Goal: Task Accomplishment & Management: Manage account settings

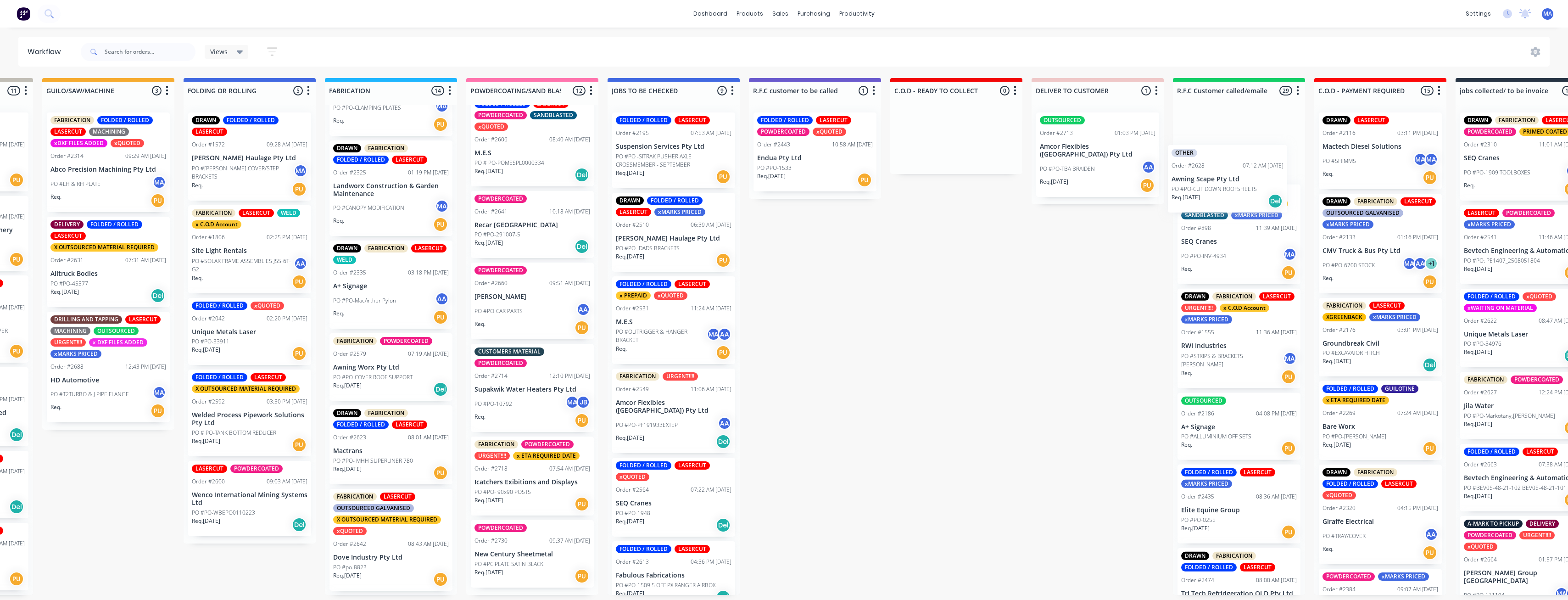
scroll to position [0, 404]
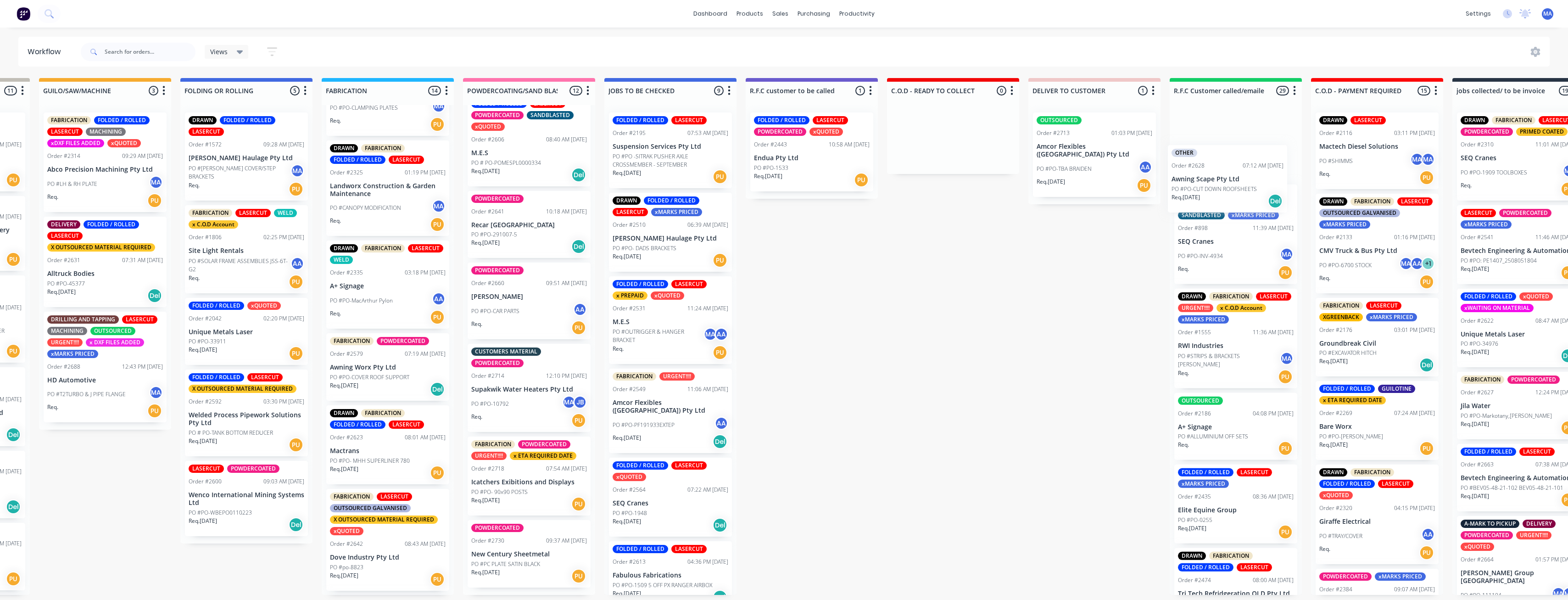
drag, startPoint x: 770, startPoint y: 534, endPoint x: 1222, endPoint y: 172, distance: 579.1
click at [1222, 172] on div "Submitted 29 Status colour #273444 hex #273444 Save Cancel Summaries Total orde…" at bounding box center [952, 336] width 2728 height 517
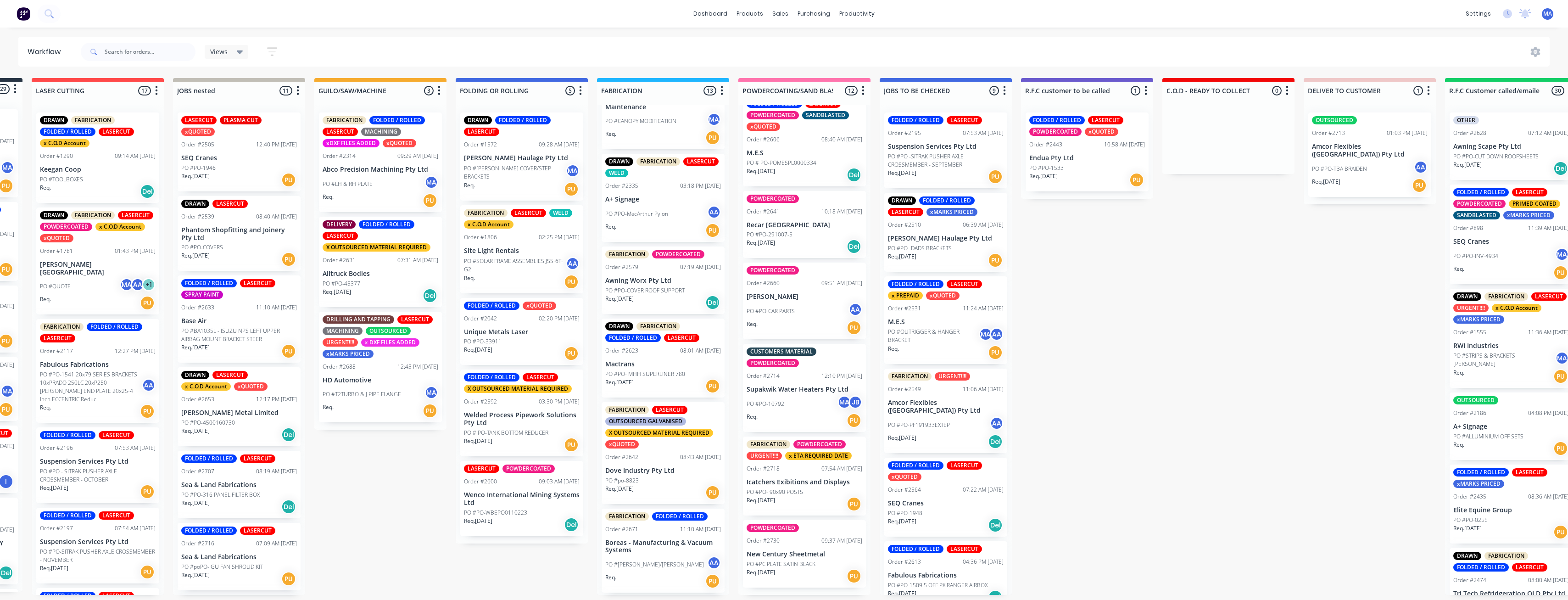
scroll to position [498, 0]
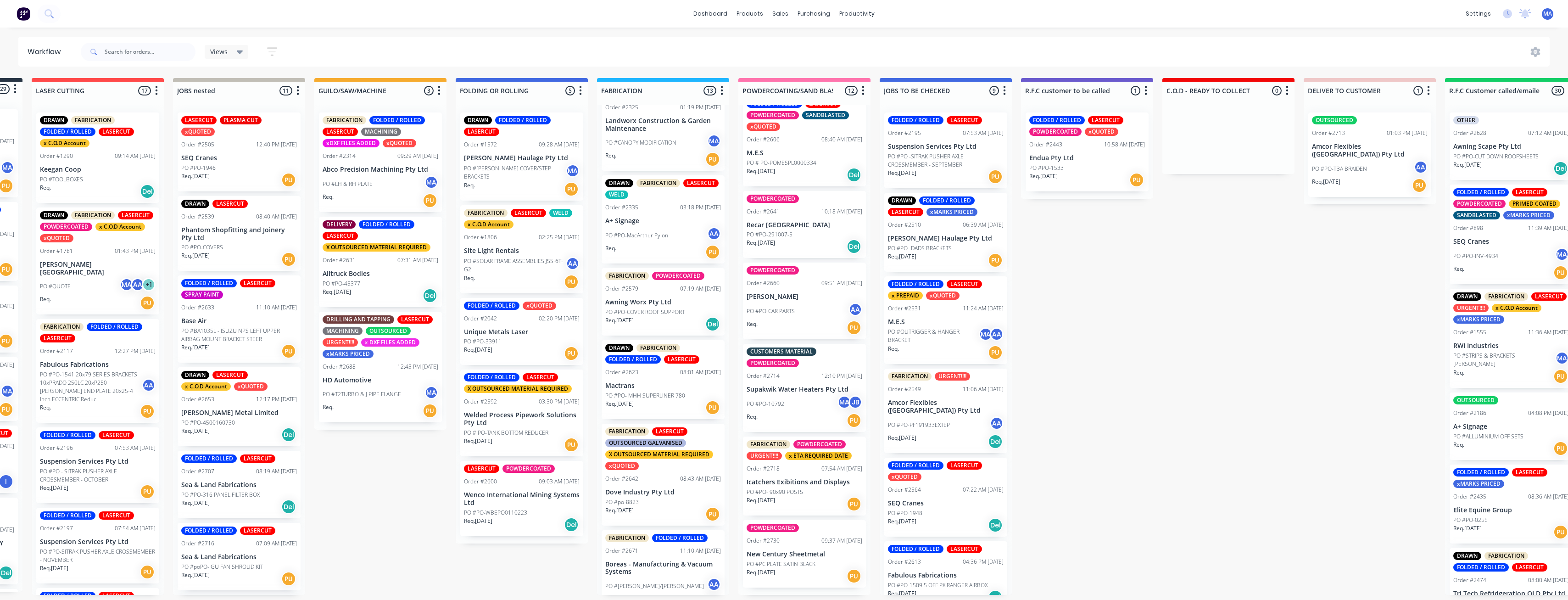
click at [666, 319] on div "Req. 12/08/25 Del" at bounding box center [663, 323] width 116 height 16
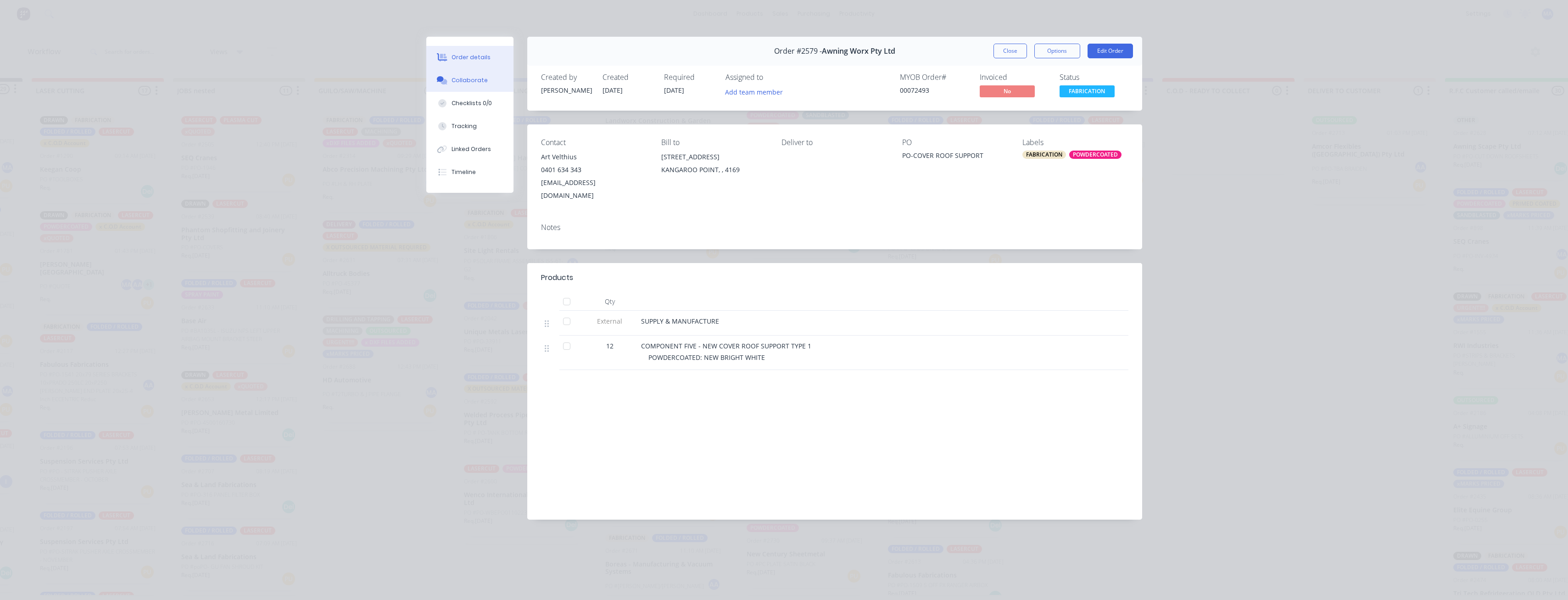
click at [485, 88] on button "Collaborate" at bounding box center [470, 80] width 88 height 23
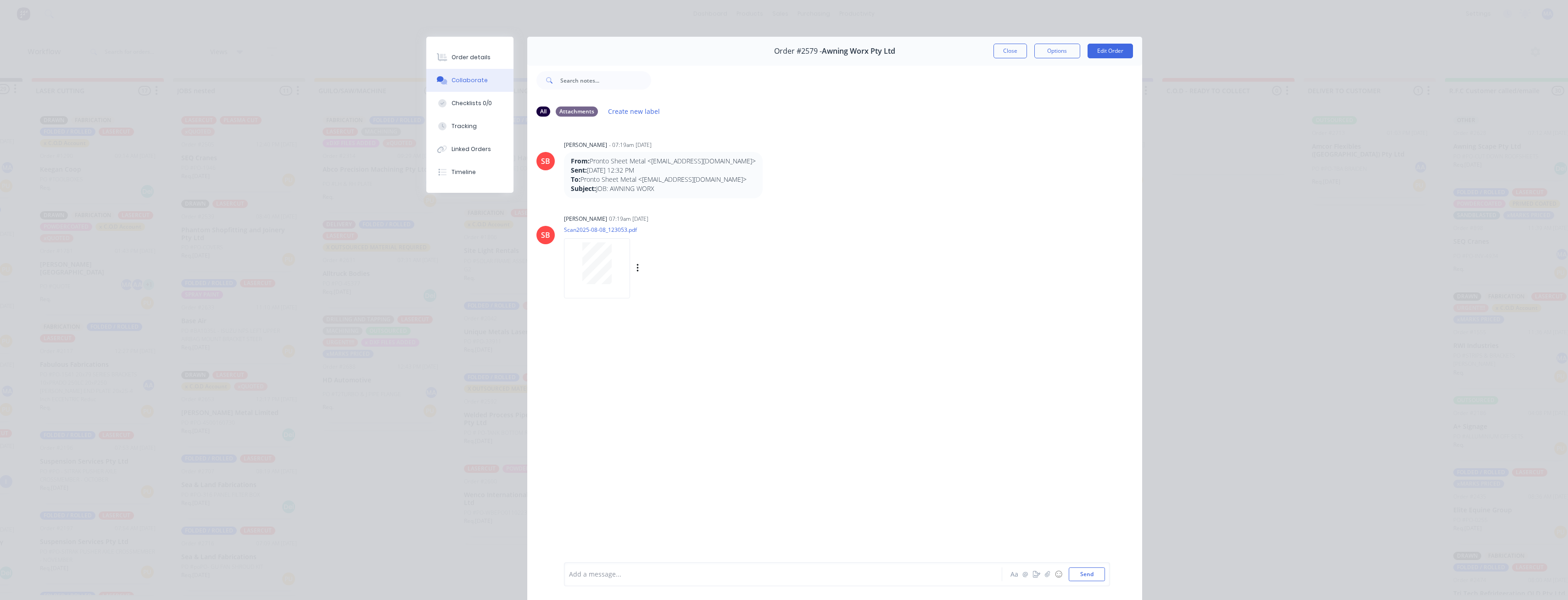
click at [621, 269] on div at bounding box center [597, 263] width 58 height 42
click at [1016, 49] on button "Close" at bounding box center [1010, 51] width 34 height 15
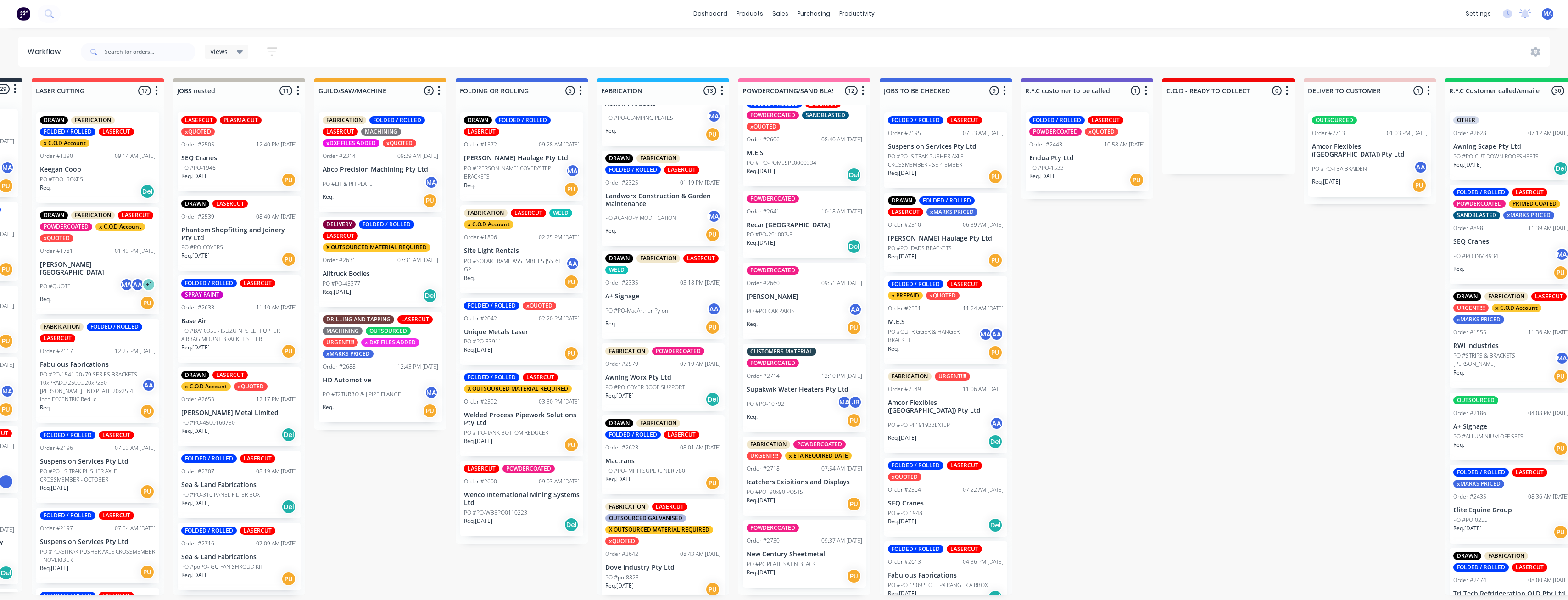
scroll to position [407, 0]
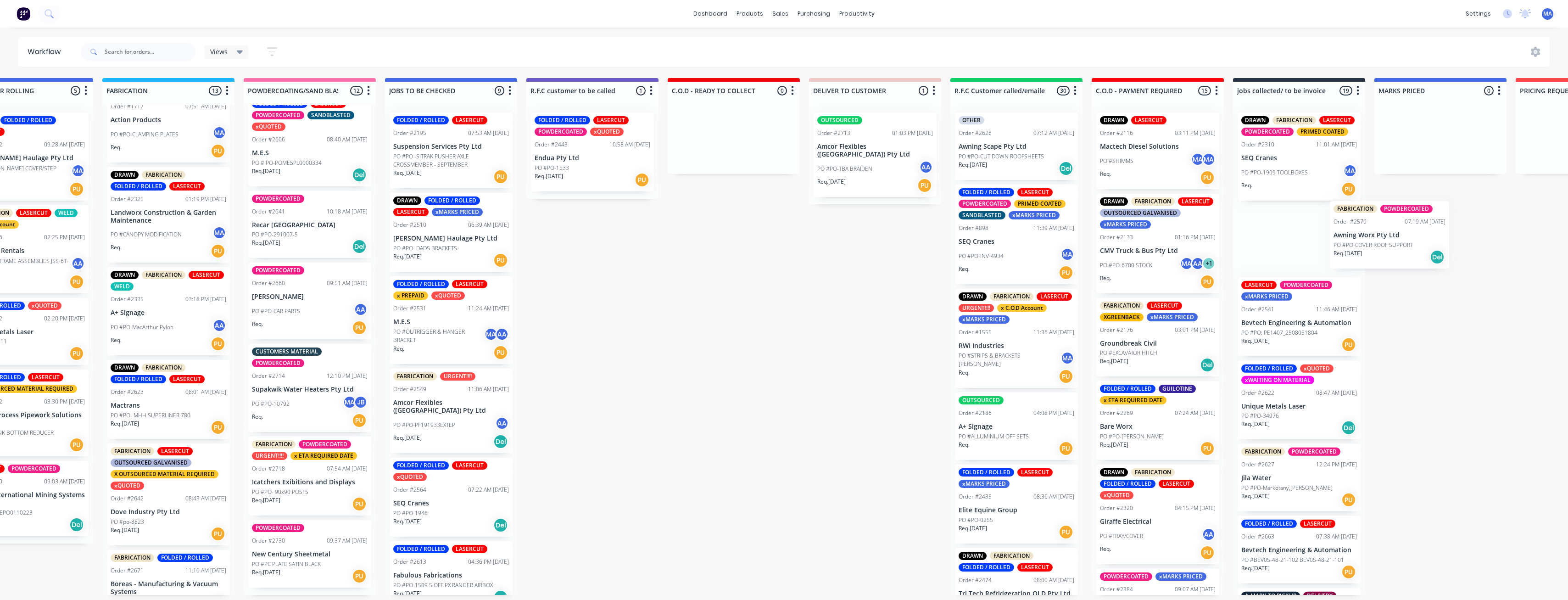
drag, startPoint x: 656, startPoint y: 410, endPoint x: 1278, endPoint y: 250, distance: 642.2
click at [1374, 246] on div "Submitted 29 Status colour #273444 hex #273444 Save Cancel Summaries Total orde…" at bounding box center [733, 336] width 2728 height 517
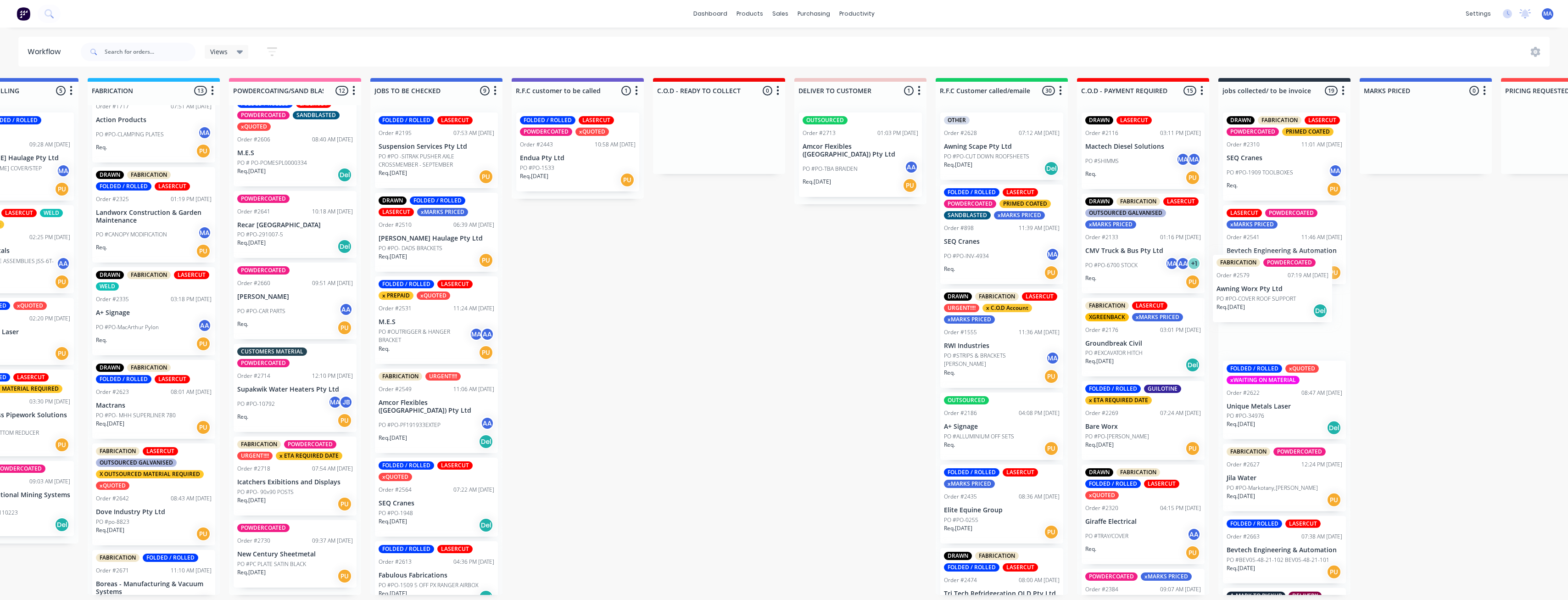
drag, startPoint x: 225, startPoint y: 392, endPoint x: 1261, endPoint y: 293, distance: 1040.7
click at [1261, 293] on div "Submitted 29 Status colour #273444 hex #273444 Save Cancel Summaries Total orde…" at bounding box center [718, 336] width 2728 height 517
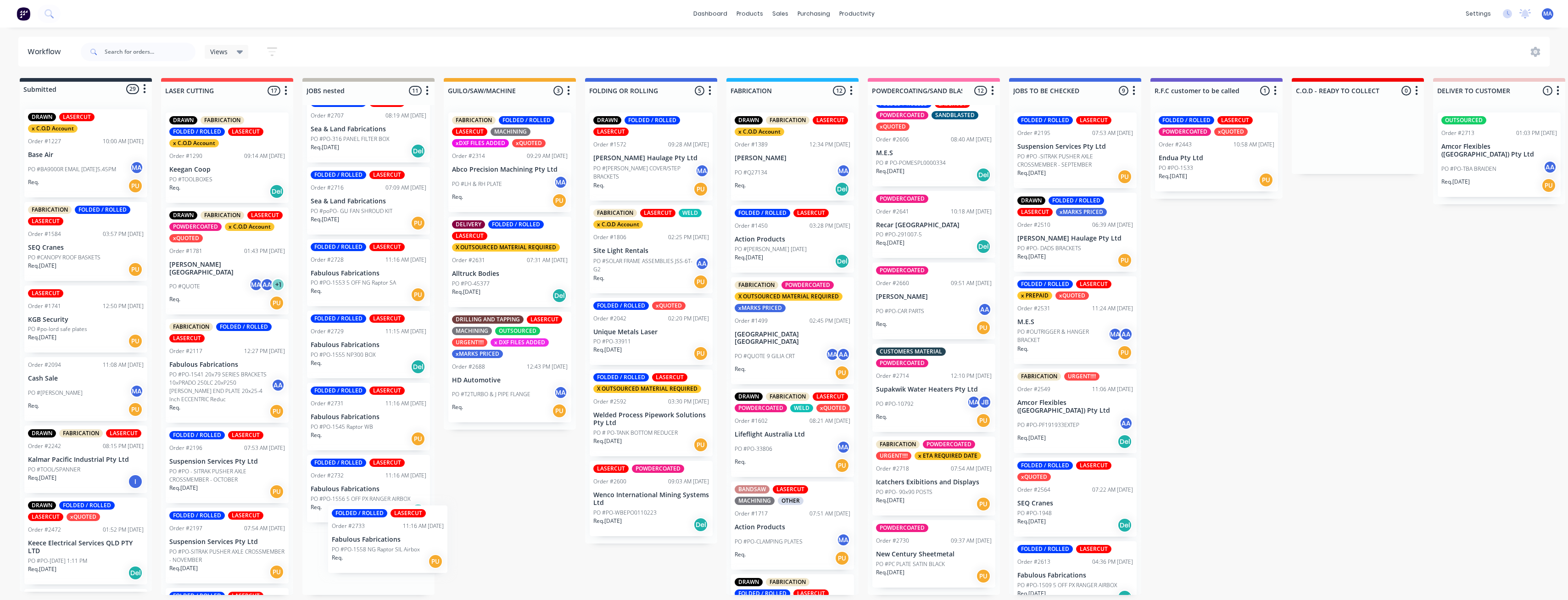
scroll to position [2, 0]
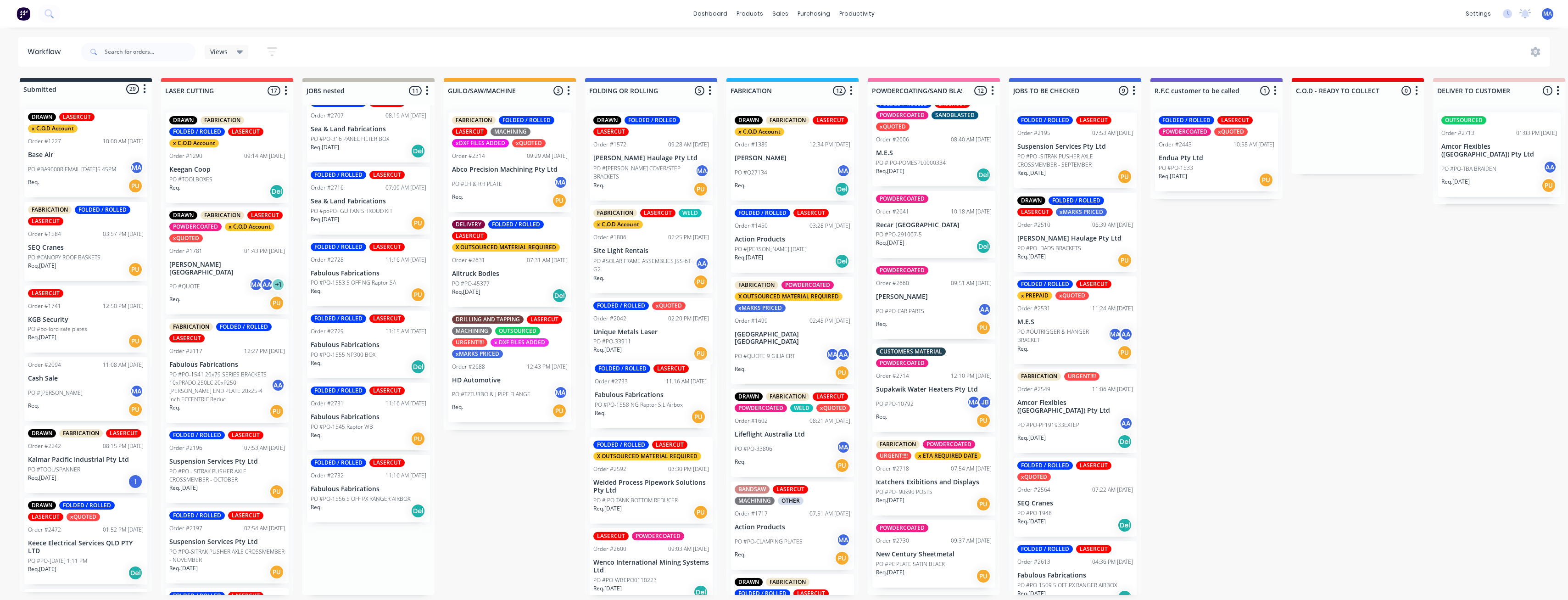
drag, startPoint x: 352, startPoint y: 566, endPoint x: 636, endPoint y: 398, distance: 330.0
click at [636, 398] on div "Submitted 29 Status colour #273444 hex #273444 Save Cancel Summaries Total orde…" at bounding box center [1357, 336] width 2728 height 517
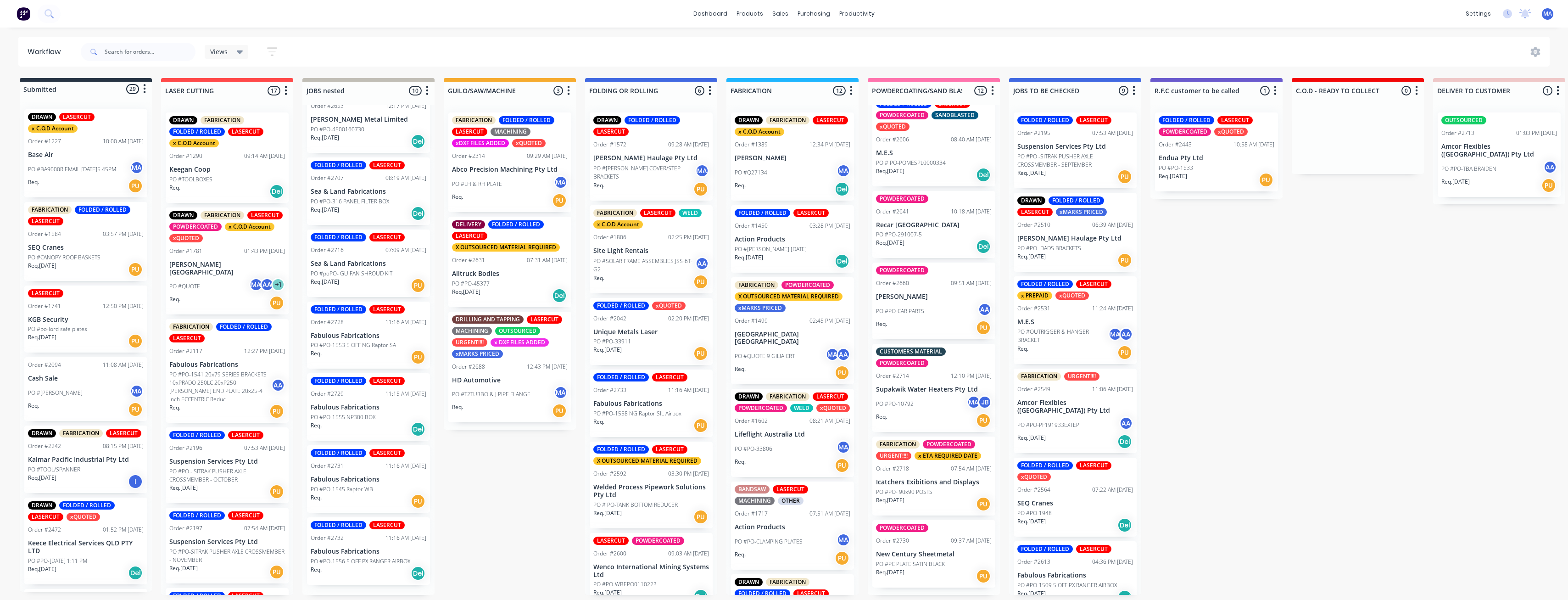
scroll to position [283, 0]
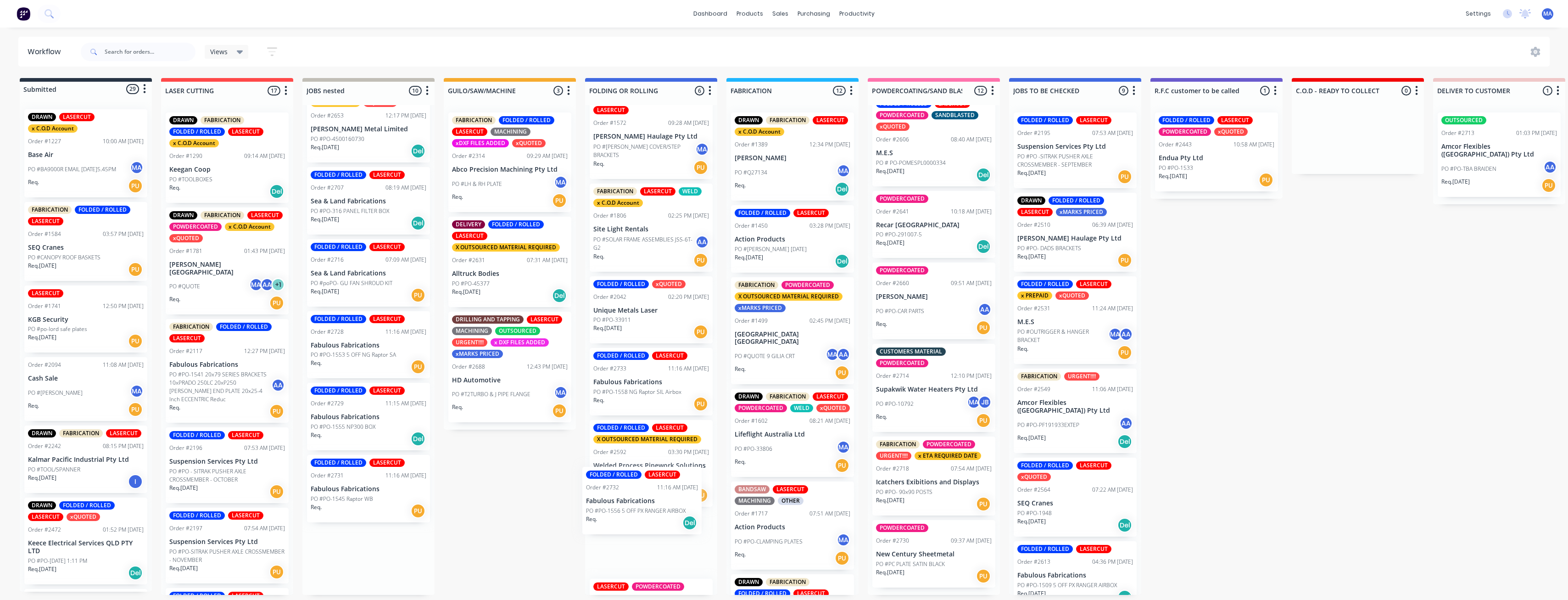
drag, startPoint x: 354, startPoint y: 571, endPoint x: 634, endPoint y: 511, distance: 286.4
click at [634, 511] on div "Submitted 29 Status colour #273444 hex #273444 Save Cancel Summaries Total orde…" at bounding box center [1357, 336] width 2728 height 517
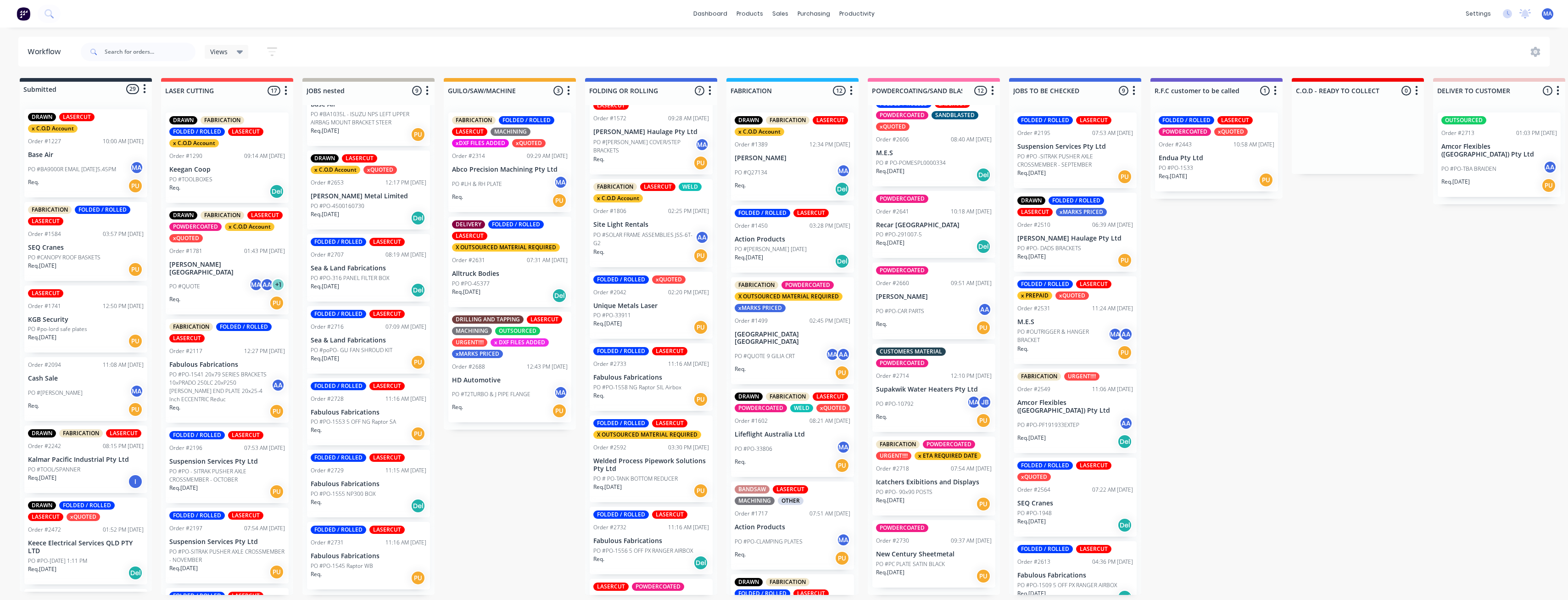
scroll to position [211, 0]
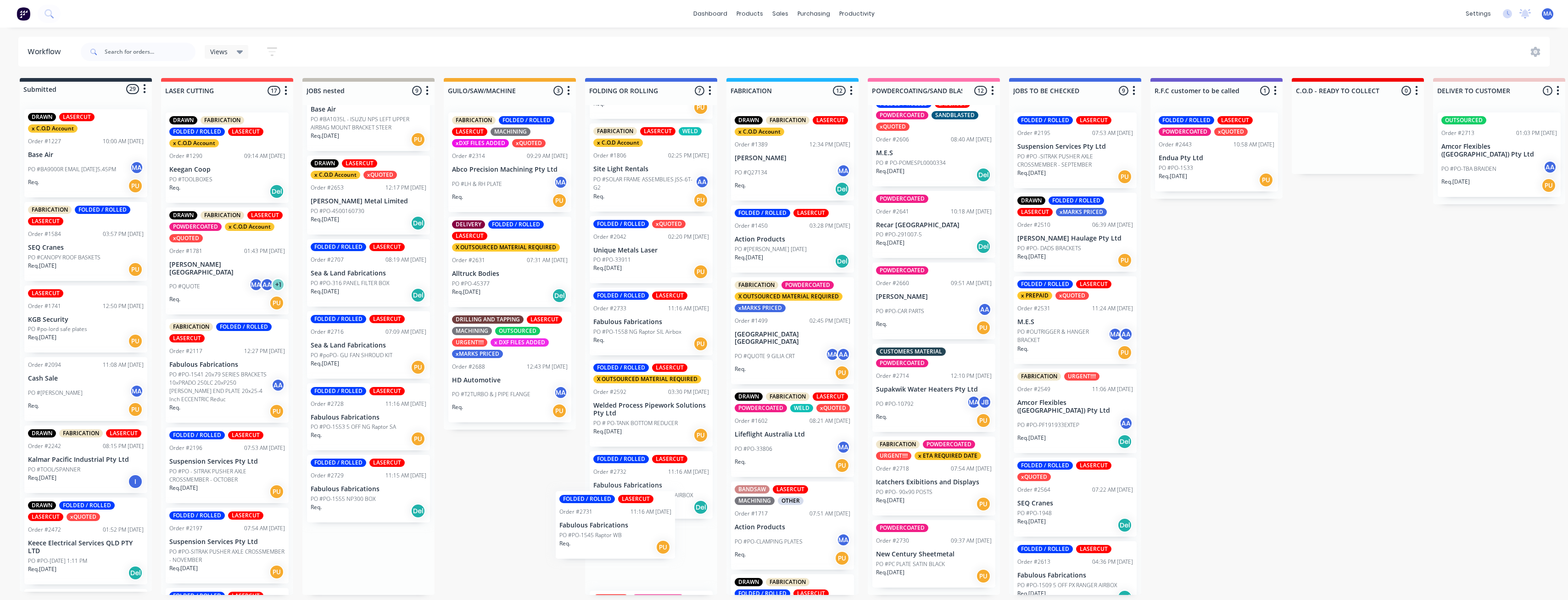
drag, startPoint x: 434, startPoint y: 544, endPoint x: 576, endPoint y: 519, distance: 144.2
click at [617, 519] on div "Submitted 29 Status colour #273444 hex #273444 Save Cancel Summaries Total orde…" at bounding box center [1357, 336] width 2728 height 517
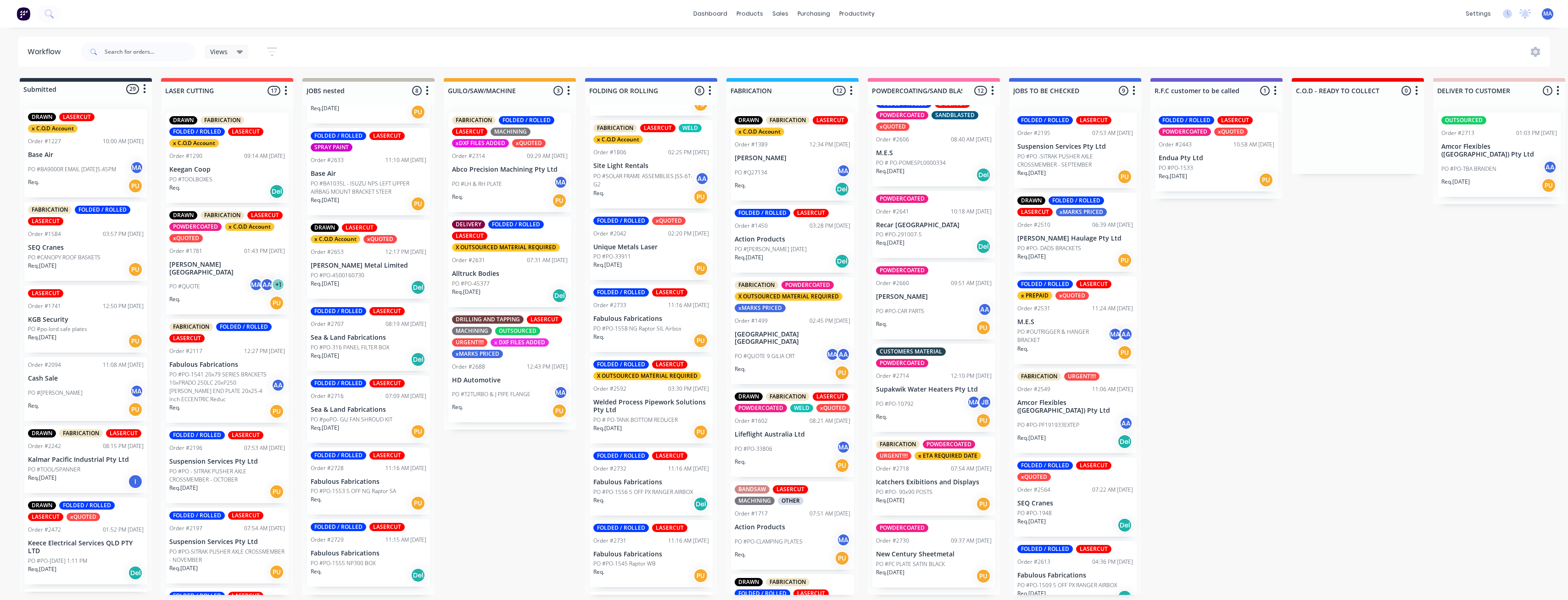
scroll to position [140, 0]
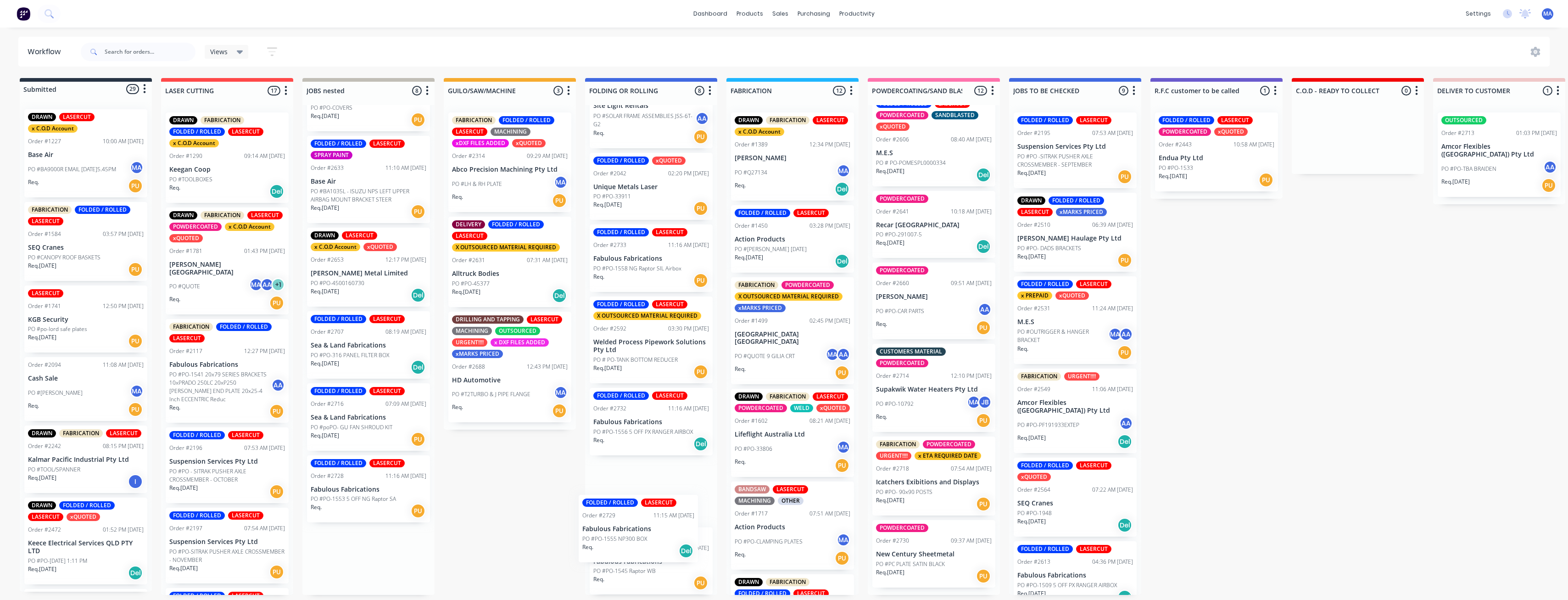
drag, startPoint x: 372, startPoint y: 555, endPoint x: 667, endPoint y: 525, distance: 296.5
click at [669, 525] on div "Submitted 29 Status colour #273444 hex #273444 Save Cancel Summaries Total orde…" at bounding box center [1357, 336] width 2728 height 517
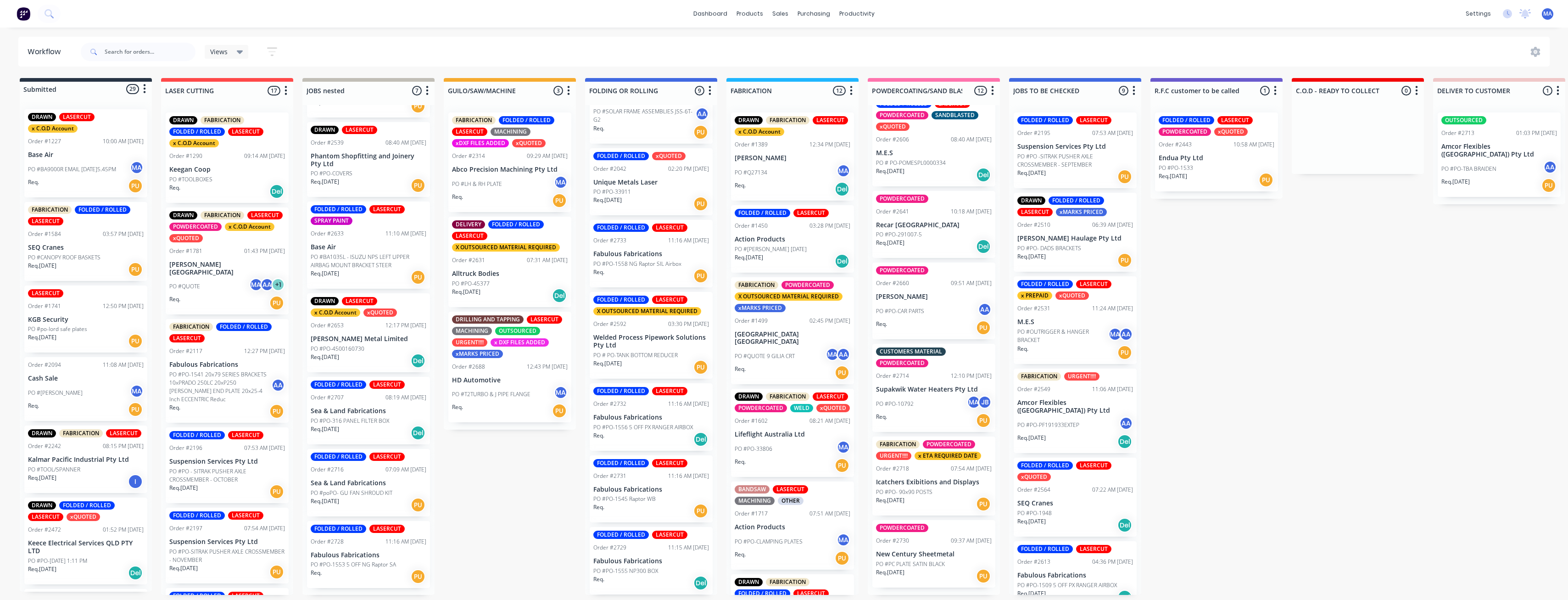
scroll to position [67, 0]
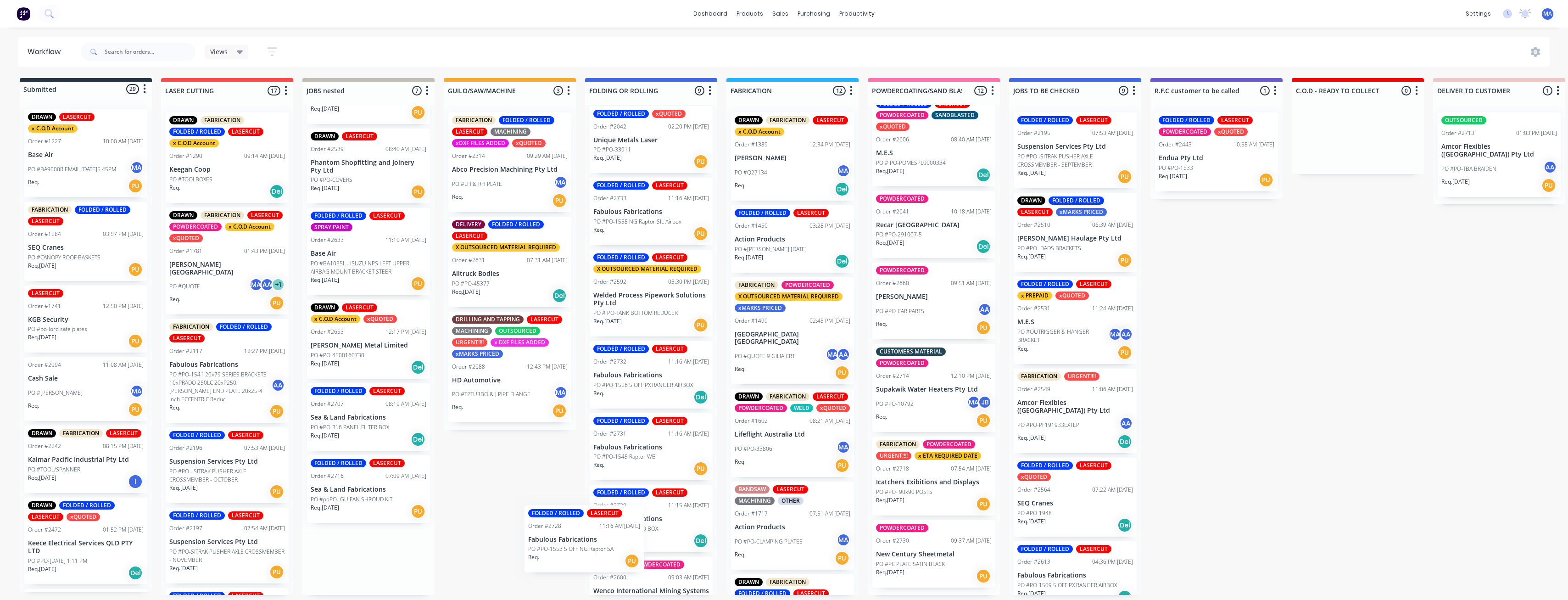
drag, startPoint x: 350, startPoint y: 555, endPoint x: 619, endPoint y: 532, distance: 270.0
click at [619, 532] on div "Submitted 29 Status colour #273444 hex #273444 Save Cancel Summaries Total orde…" at bounding box center [1357, 336] width 2728 height 517
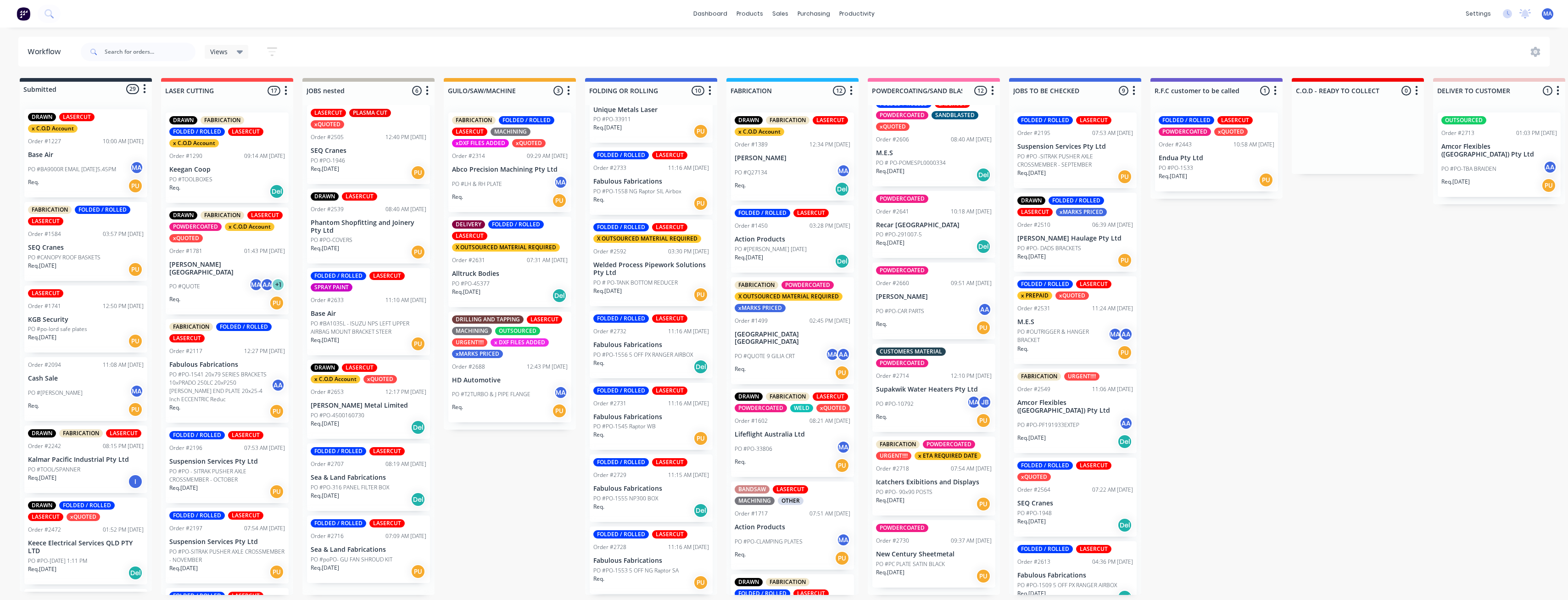
scroll to position [0, 0]
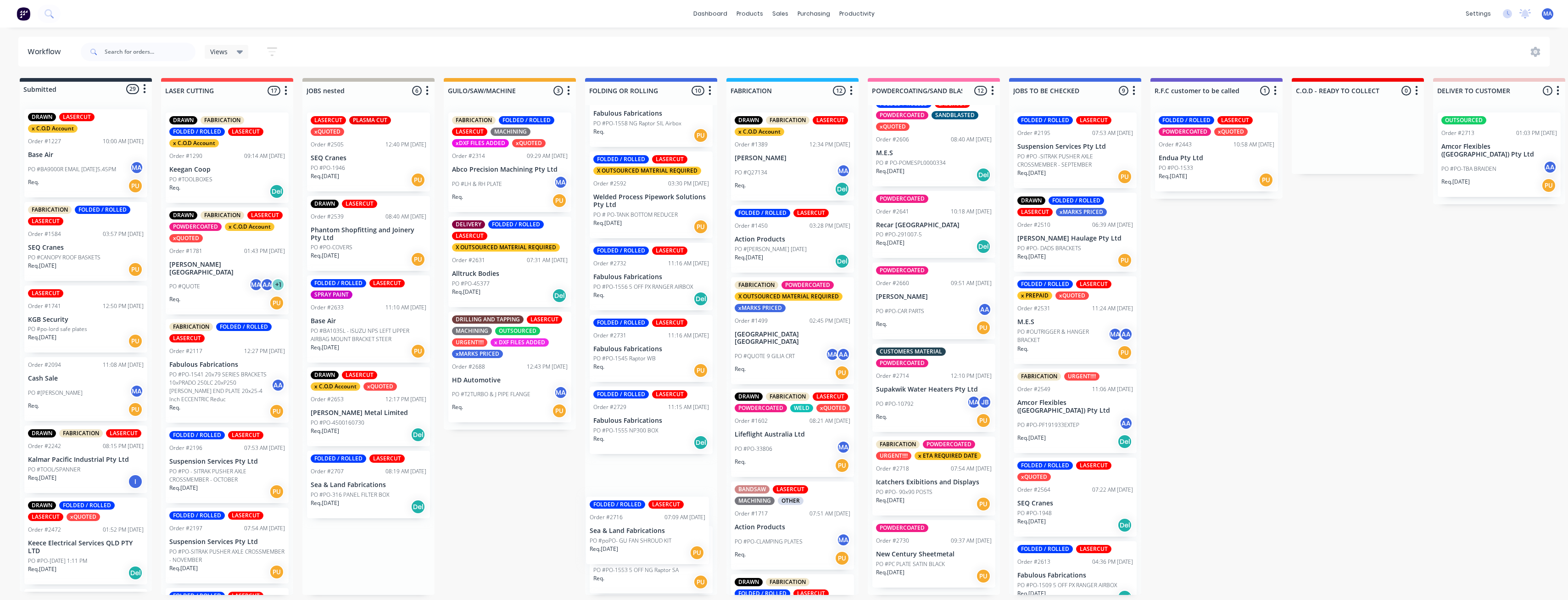
drag, startPoint x: 376, startPoint y: 551, endPoint x: 662, endPoint y: 534, distance: 286.5
click at [662, 534] on div "Submitted 29 Status colour #273444 hex #273444 Save Cancel Summaries Total orde…" at bounding box center [1357, 336] width 2728 height 517
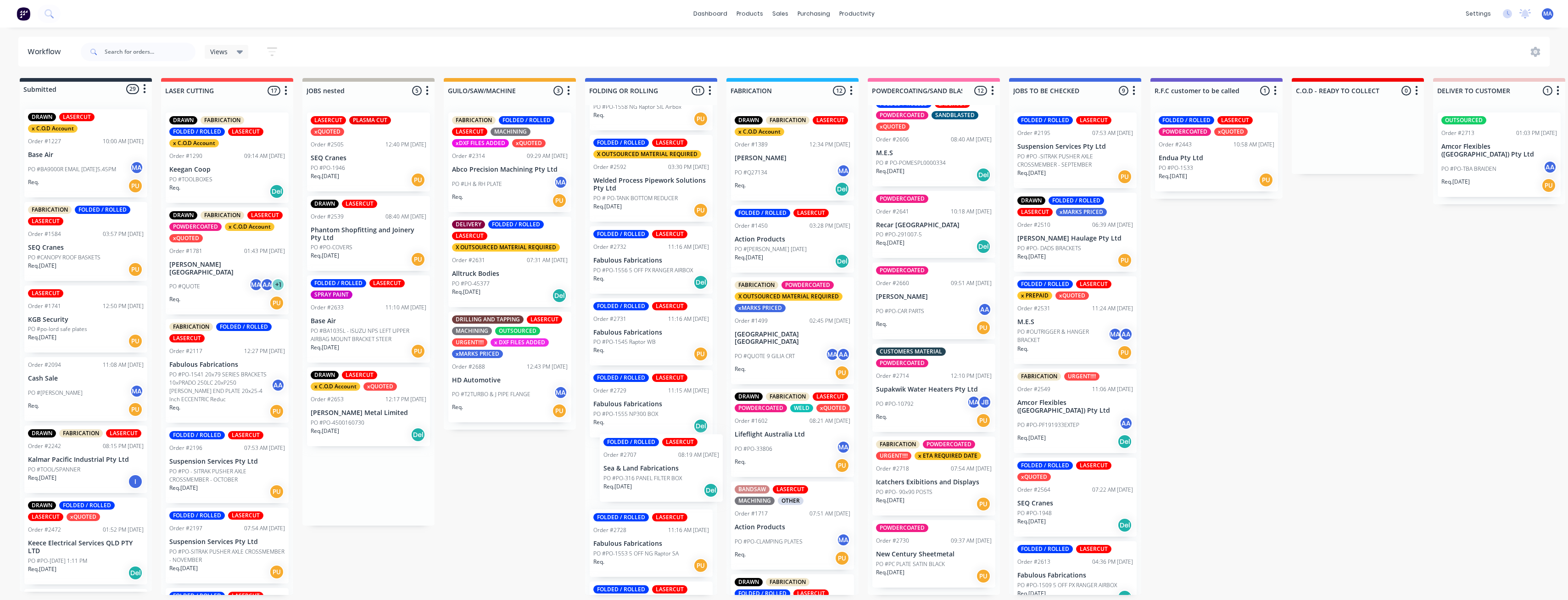
drag, startPoint x: 374, startPoint y: 484, endPoint x: 673, endPoint y: 480, distance: 299.0
click at [673, 480] on div "Submitted 29 Status colour #273444 hex #273444 Save Cancel Summaries Total orde…" at bounding box center [1357, 336] width 2728 height 517
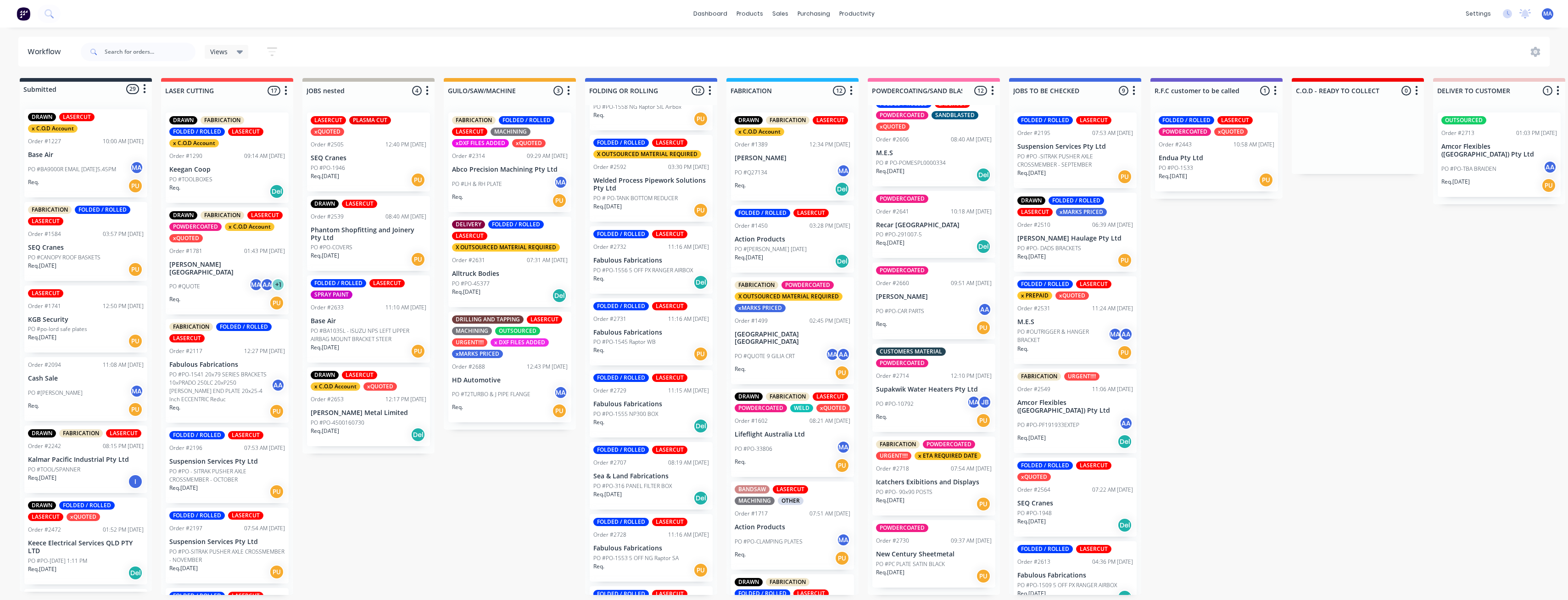
scroll to position [0, 0]
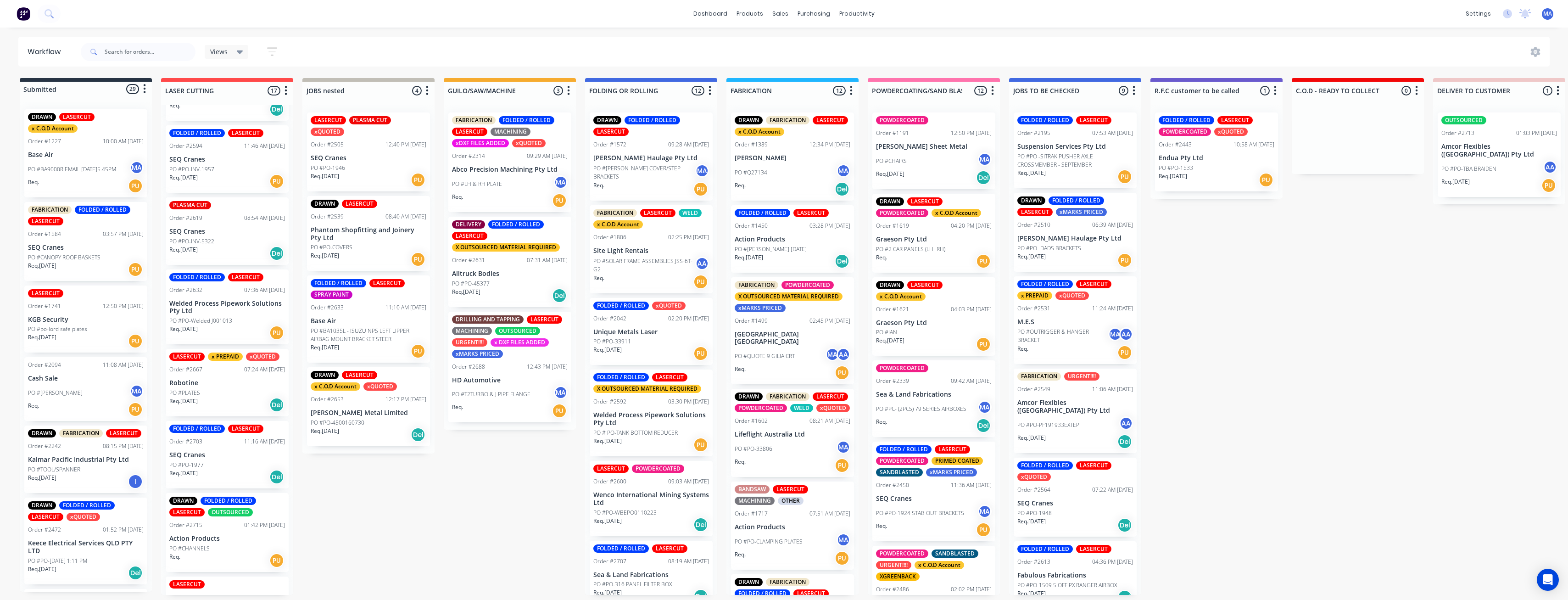
scroll to position [784, 0]
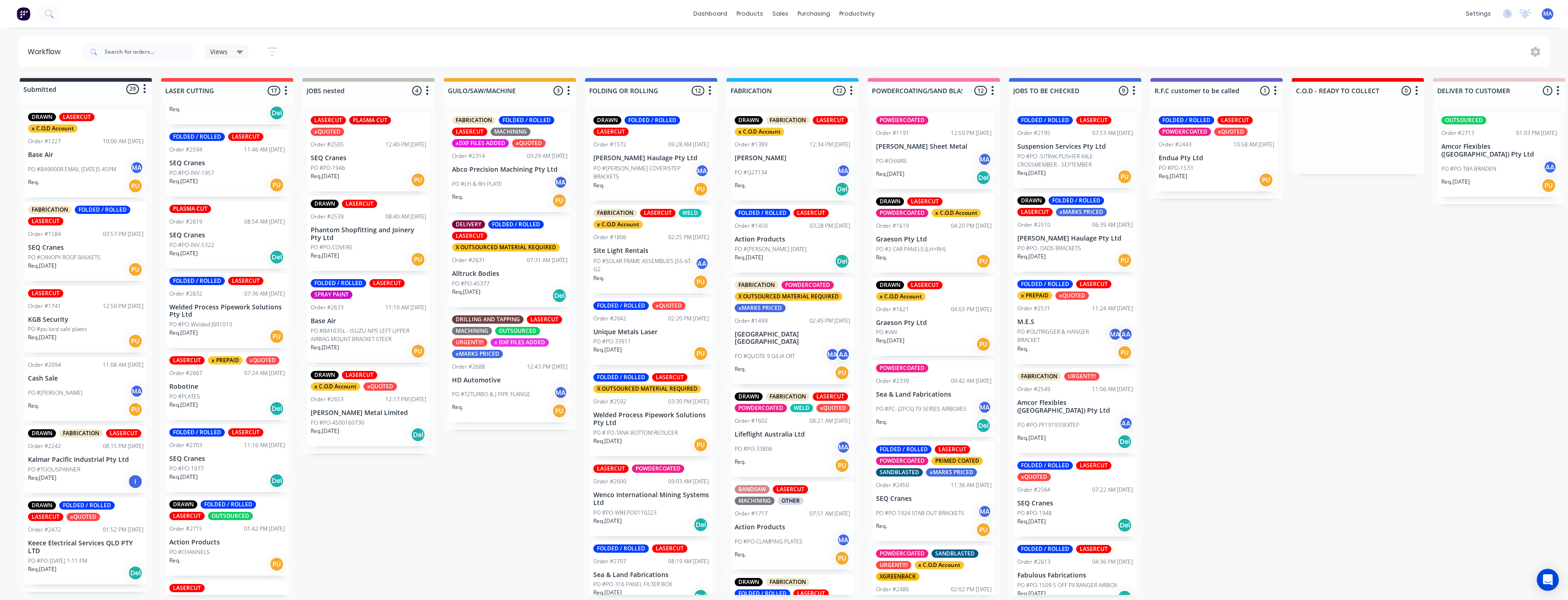
click at [209, 472] on div "Req. [DATE] Del" at bounding box center [227, 480] width 116 height 16
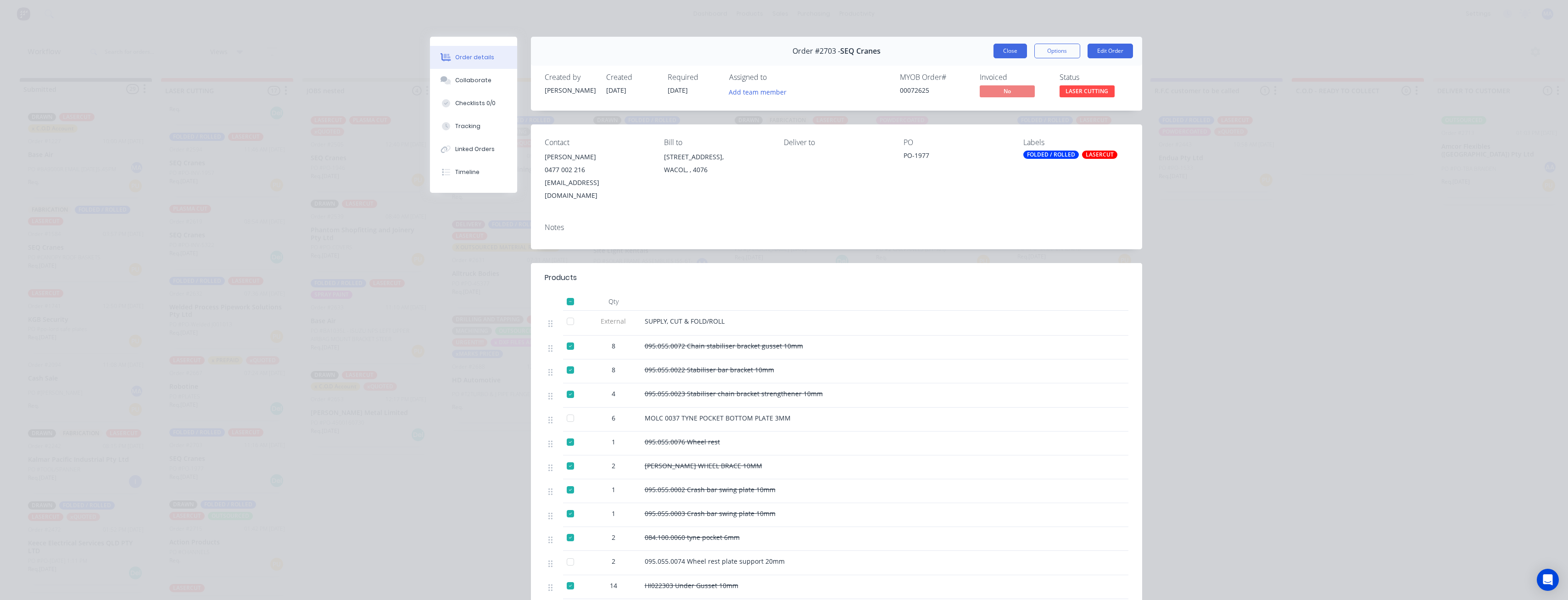
click at [1006, 48] on button "Close" at bounding box center [1010, 51] width 34 height 15
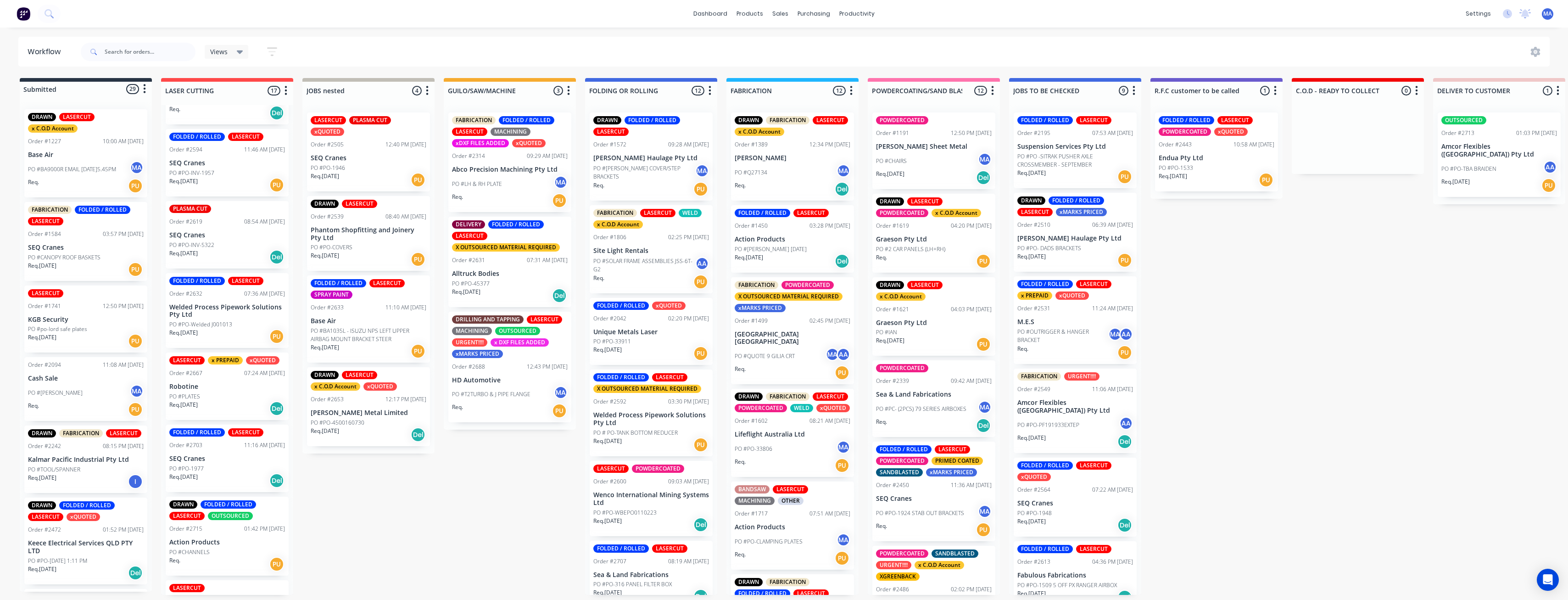
click at [211, 446] on div "FOLDED / ROLLED LASERCUT Order #2703 11:16 AM [DATE] SEQ Cranes PO #PO-1977 Req…" at bounding box center [227, 458] width 123 height 67
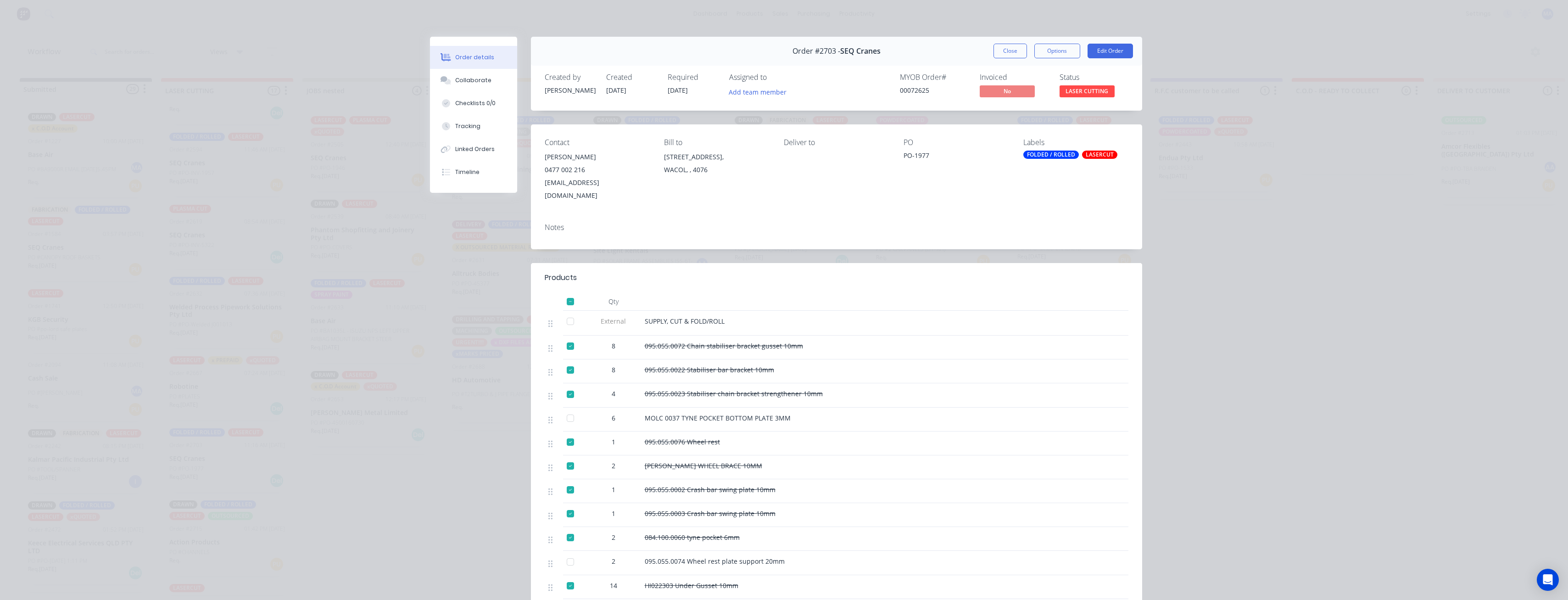
click at [568, 409] on div at bounding box center [570, 418] width 19 height 19
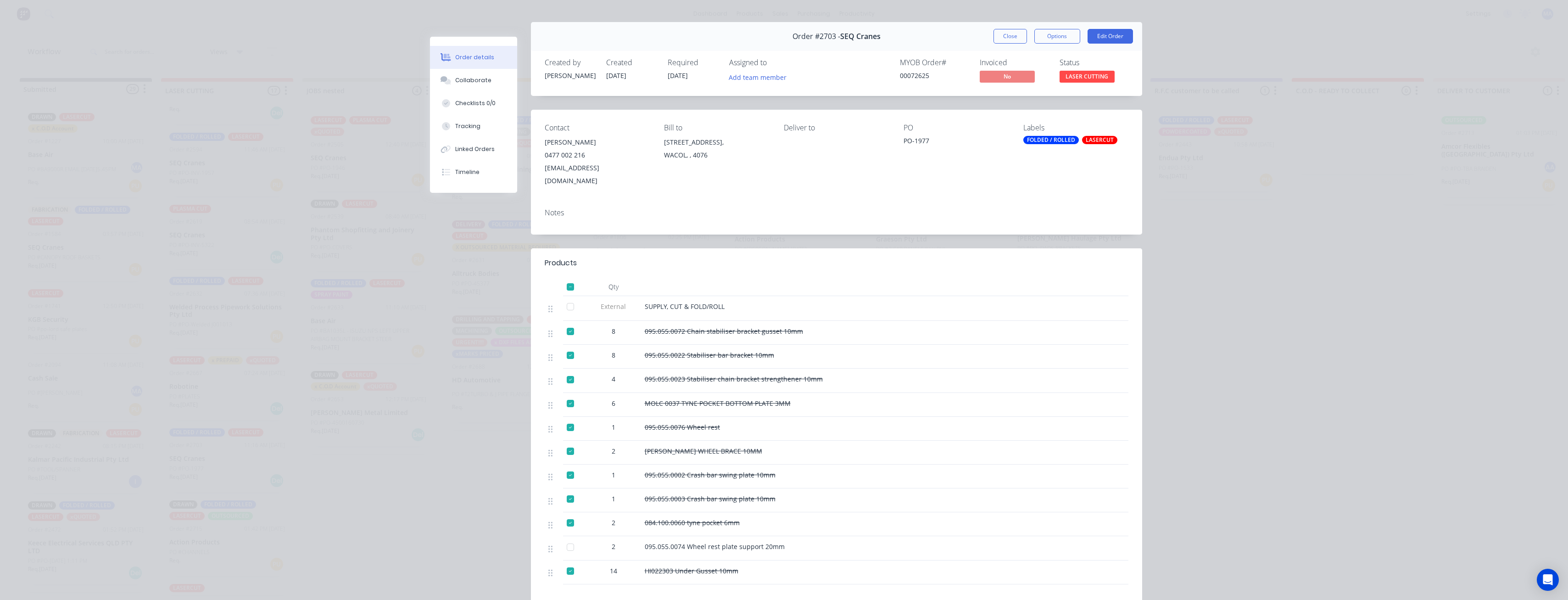
scroll to position [0, 0]
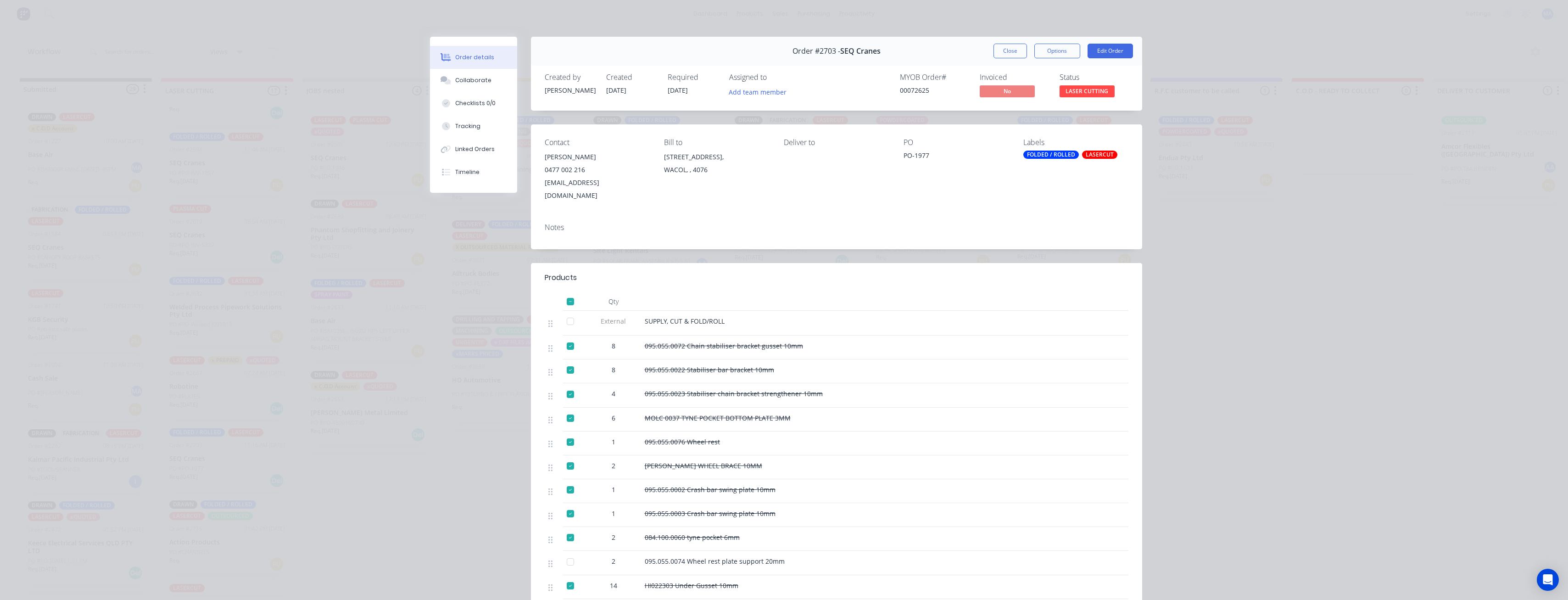
click at [1015, 49] on button "Close" at bounding box center [1010, 51] width 34 height 15
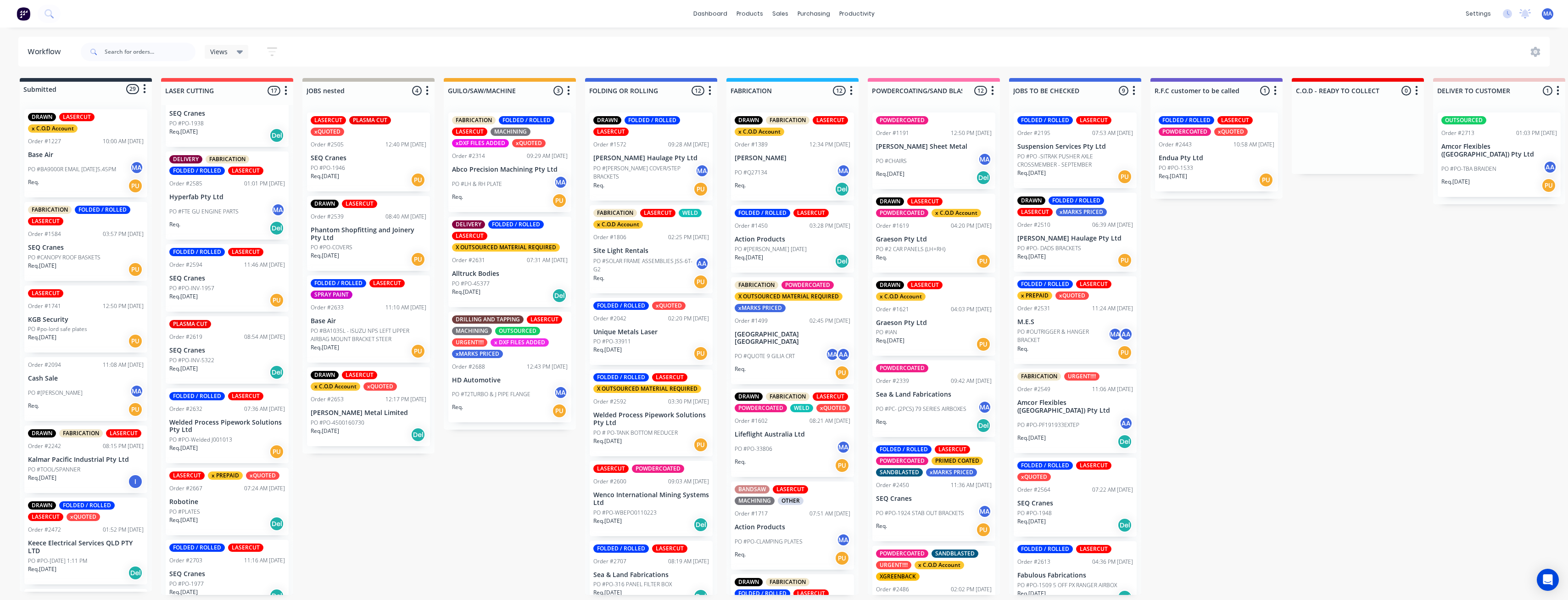
scroll to position [648, 0]
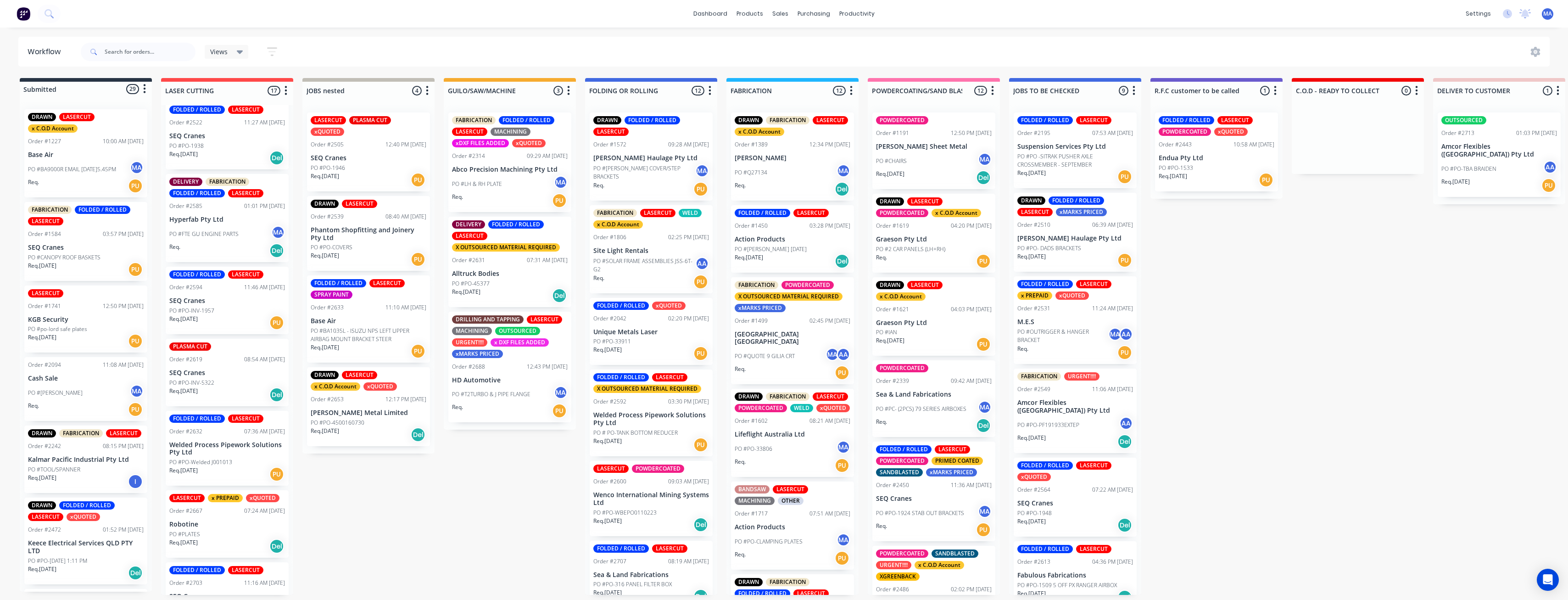
click at [225, 387] on div "Req. [DATE] Del" at bounding box center [227, 394] width 116 height 16
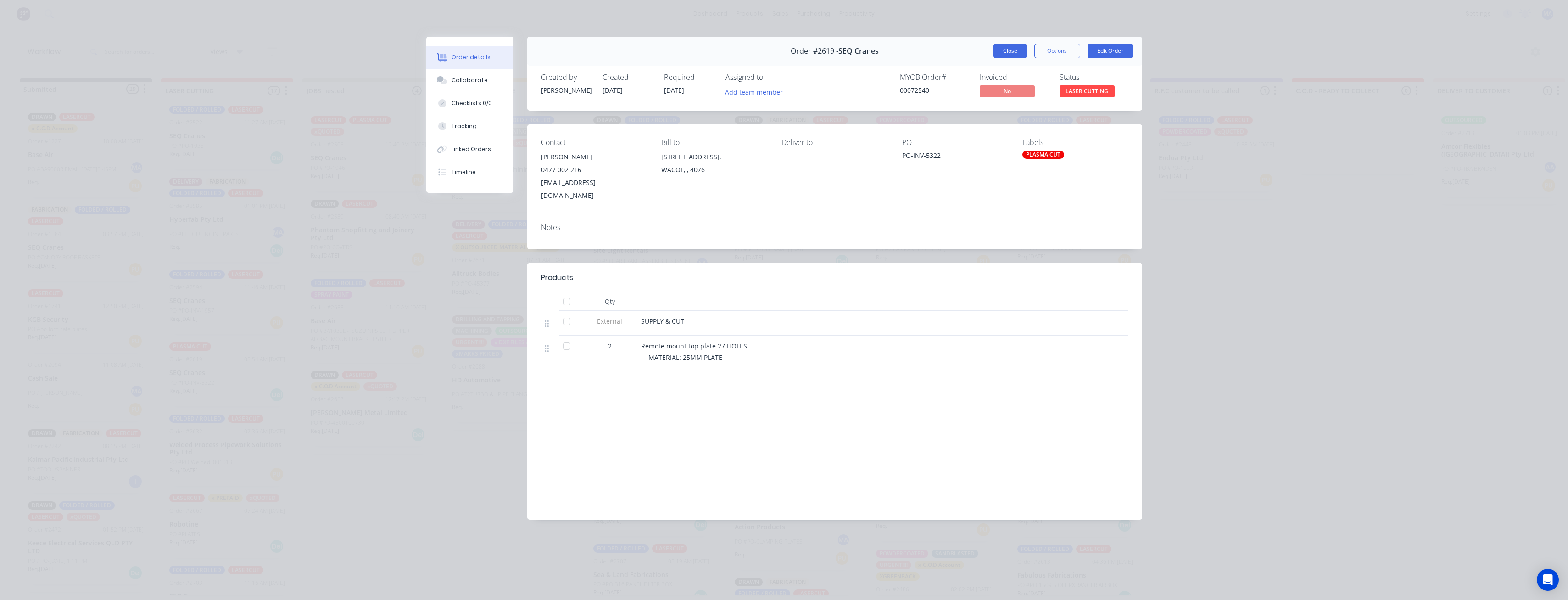
click at [997, 51] on button "Close" at bounding box center [1010, 51] width 34 height 15
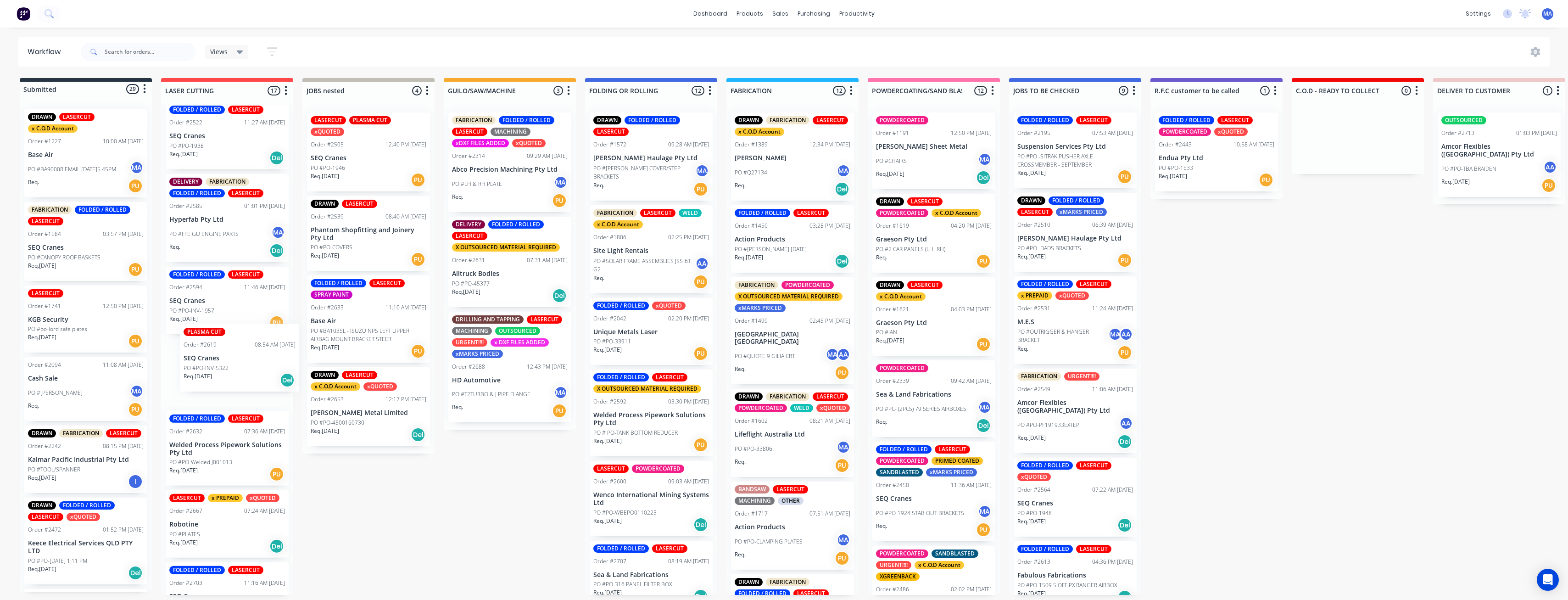
drag, startPoint x: 222, startPoint y: 370, endPoint x: 221, endPoint y: 364, distance: 6.1
click at [221, 364] on div "DRAWN FABRICATION FOLDED / ROLLED LASERCUT x C.O.D Account Order #1290 09:14 AM…" at bounding box center [227, 350] width 132 height 490
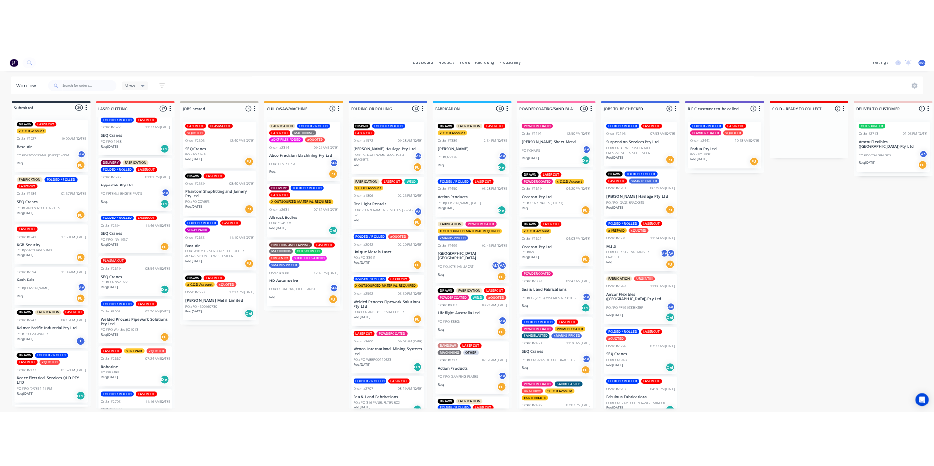
scroll to position [645, 0]
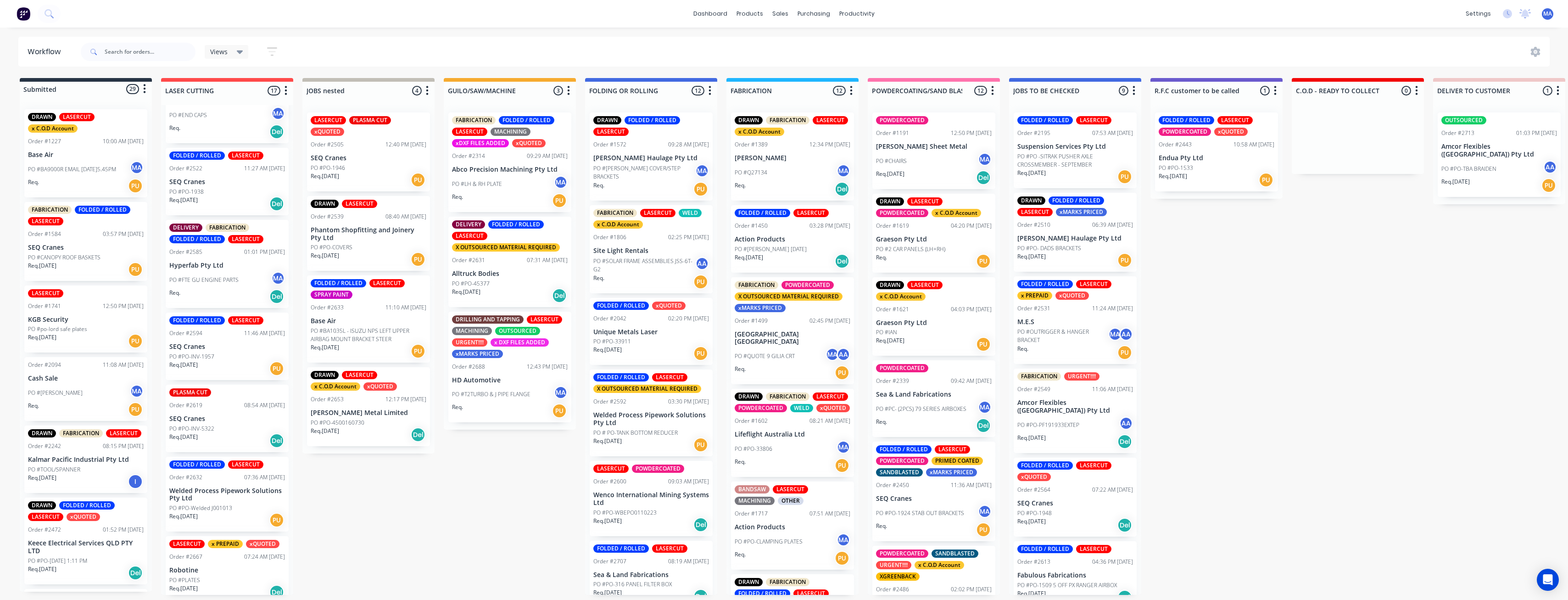
click at [217, 361] on div "Req. [DATE] PU" at bounding box center [227, 368] width 116 height 16
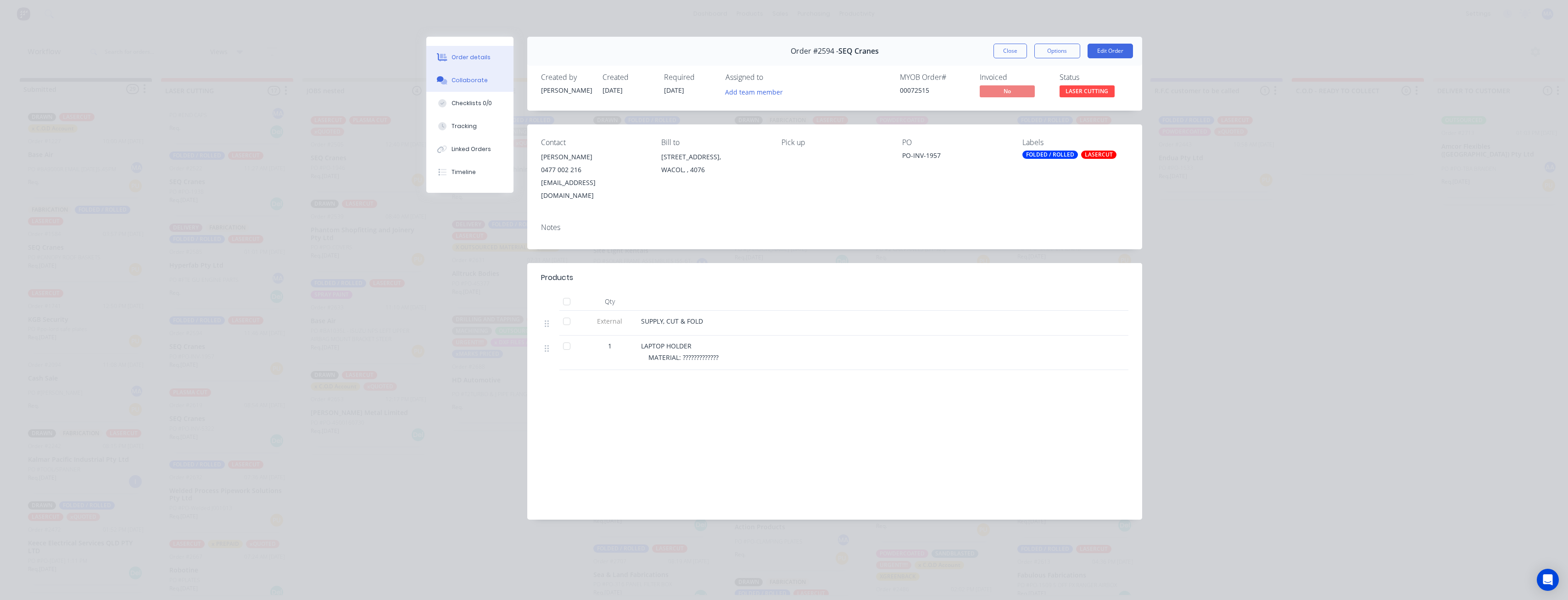
click at [487, 76] on button "Collaborate" at bounding box center [470, 80] width 88 height 23
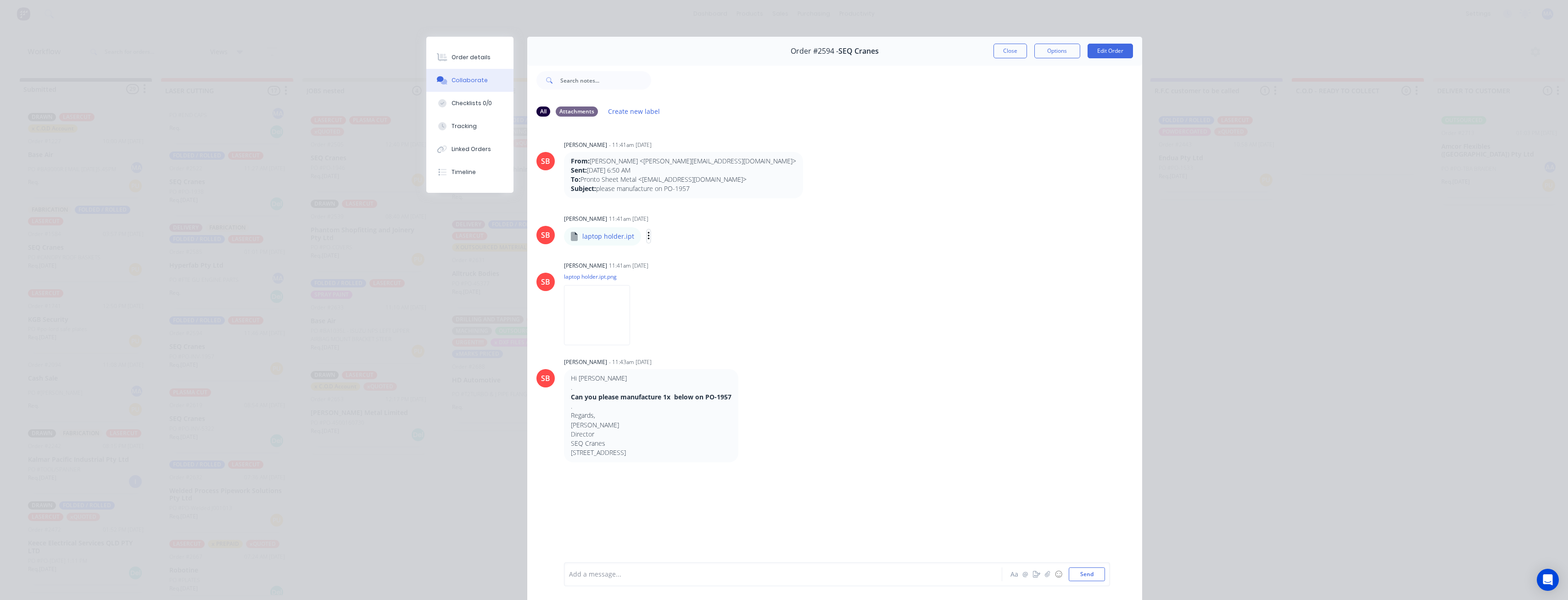
click at [648, 235] on icon "button" at bounding box center [648, 236] width 3 height 10
click at [691, 258] on button "Download" at bounding box center [708, 260] width 103 height 20
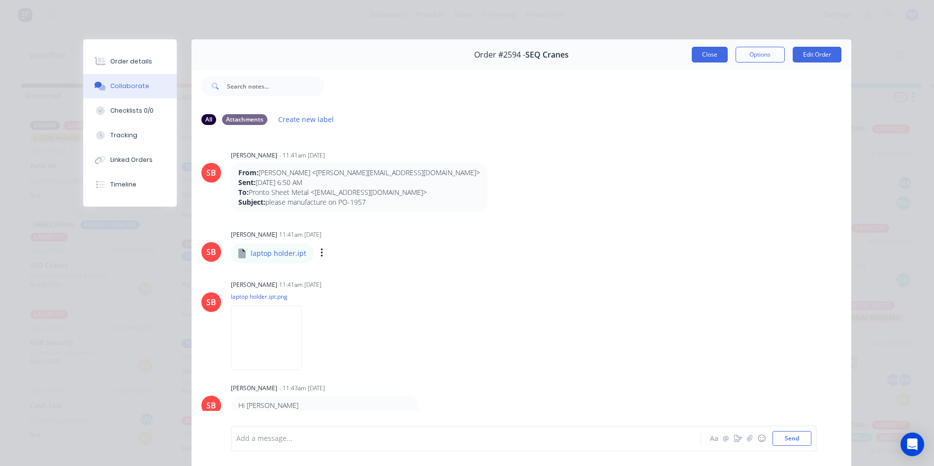
click at [701, 51] on button "Close" at bounding box center [710, 55] width 36 height 16
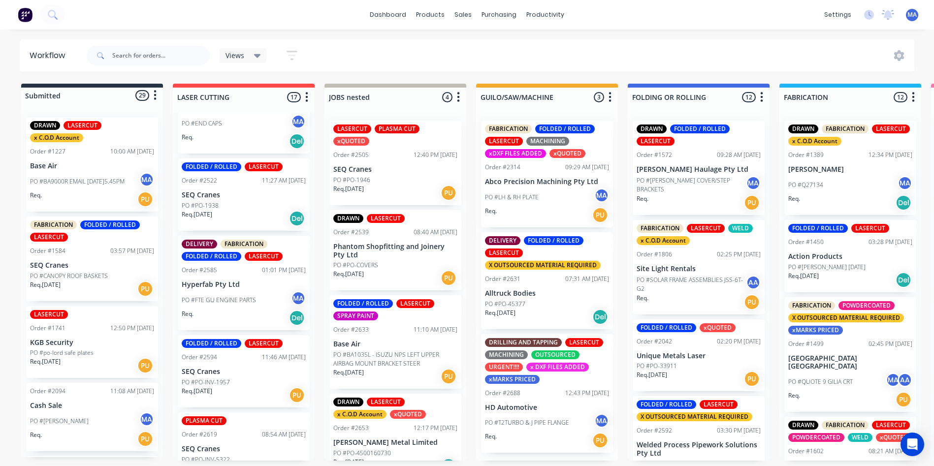
click at [232, 368] on p "SEQ Cranes" at bounding box center [244, 372] width 124 height 8
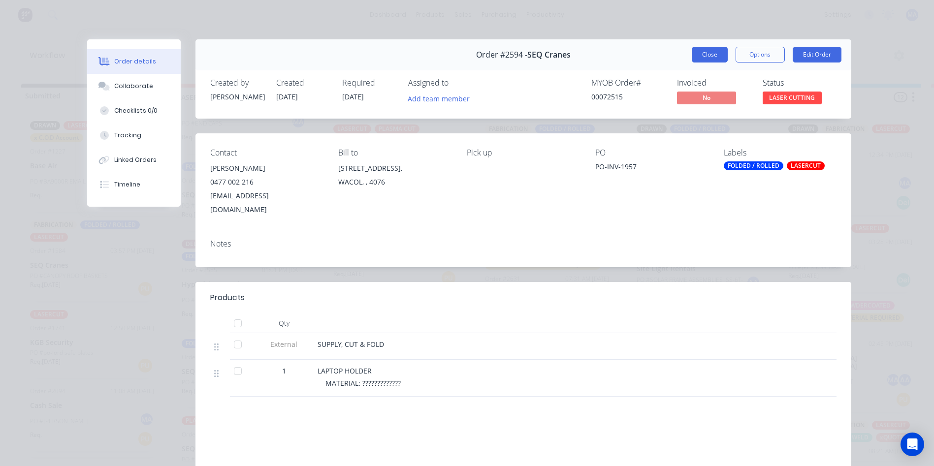
click at [699, 53] on button "Close" at bounding box center [710, 55] width 36 height 16
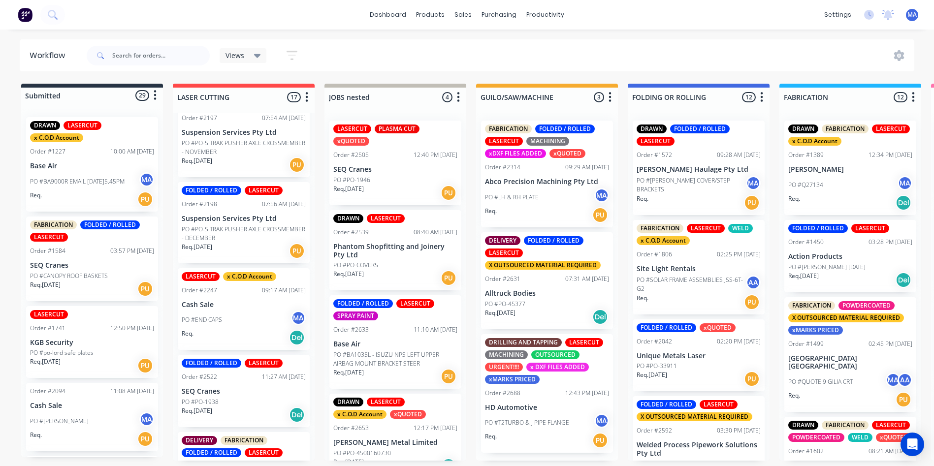
scroll to position [448, 0]
click at [237, 407] on div "Req. [DATE] Del" at bounding box center [244, 415] width 124 height 17
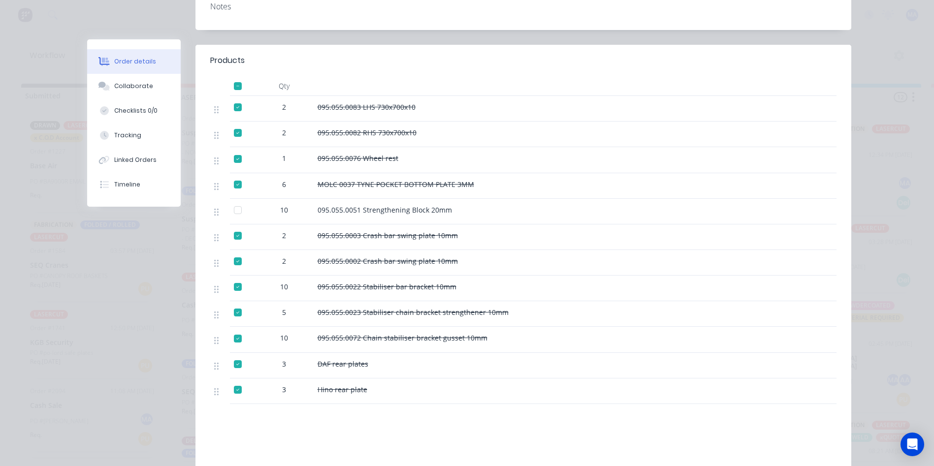
scroll to position [246, 0]
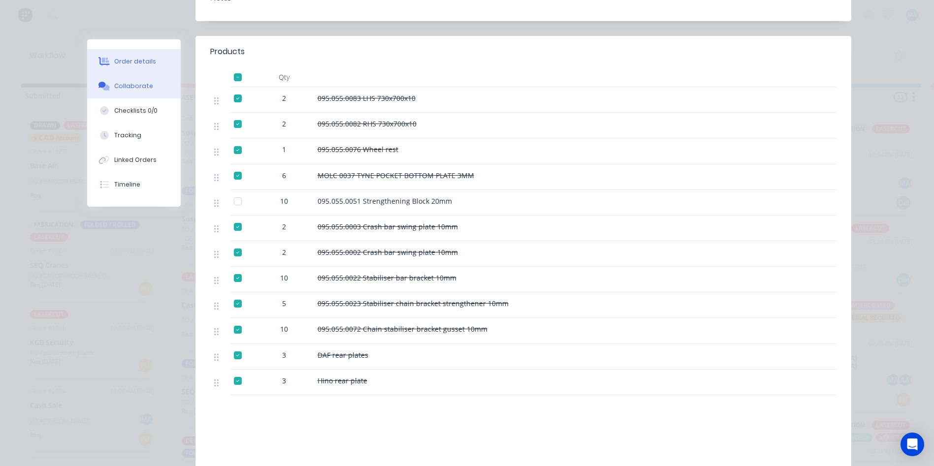
click at [114, 74] on button "Collaborate" at bounding box center [134, 86] width 94 height 25
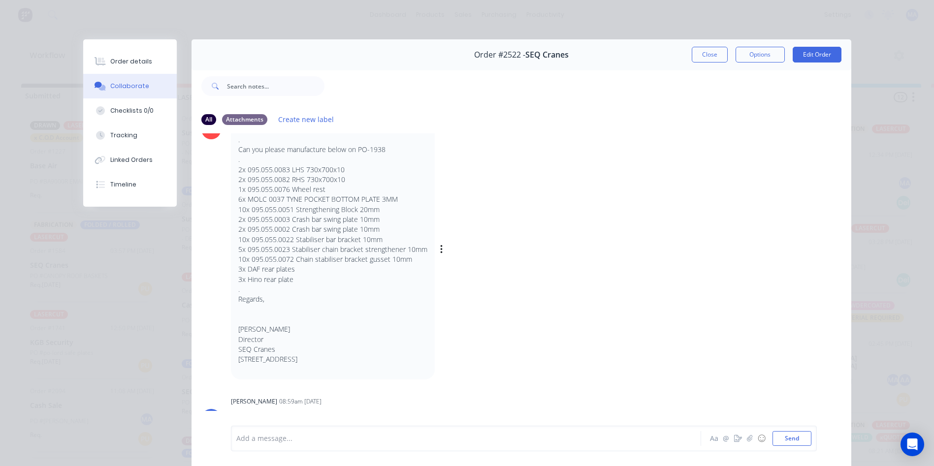
scroll to position [1970, 0]
click at [717, 54] on button "Close" at bounding box center [710, 55] width 36 height 16
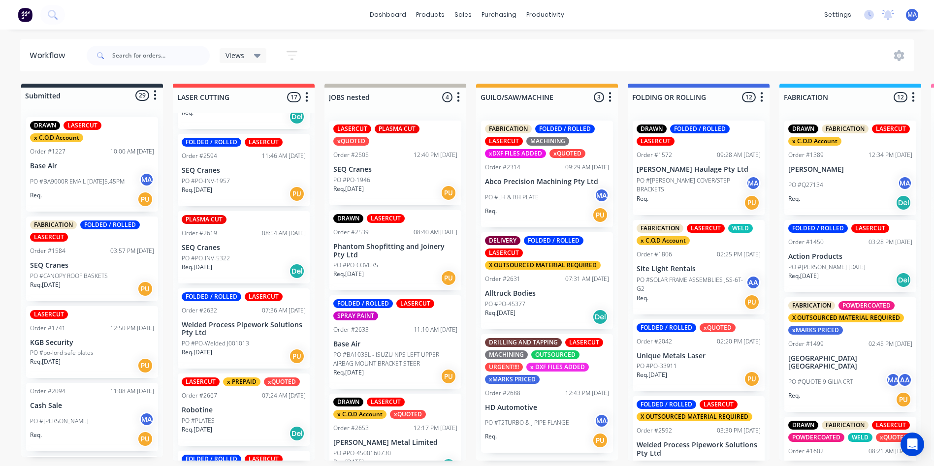
scroll to position [990, 0]
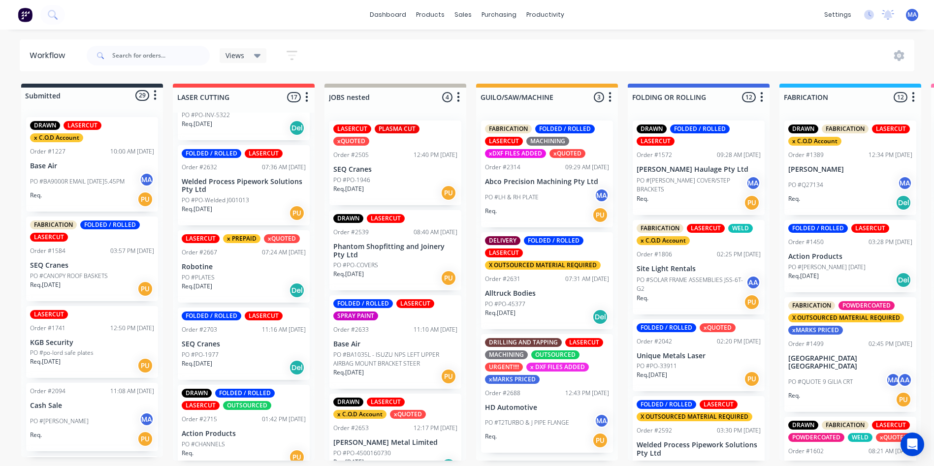
click at [244, 340] on p "SEQ Cranes" at bounding box center [244, 344] width 124 height 8
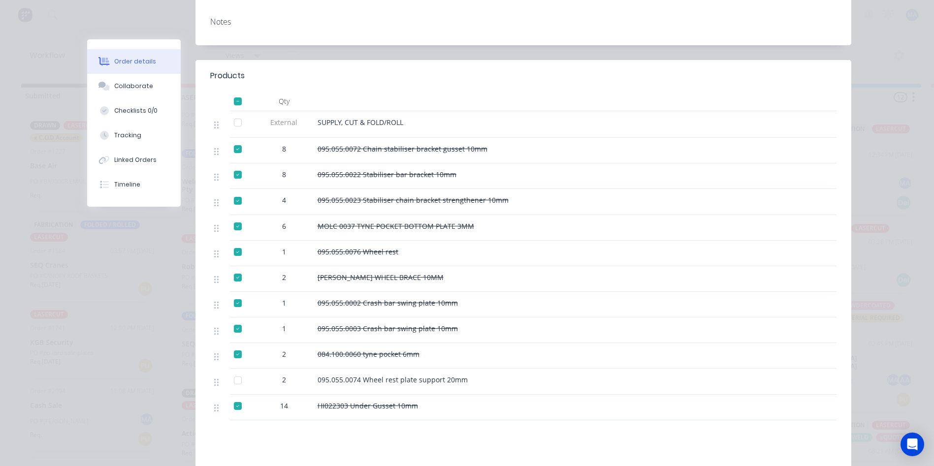
scroll to position [99, 0]
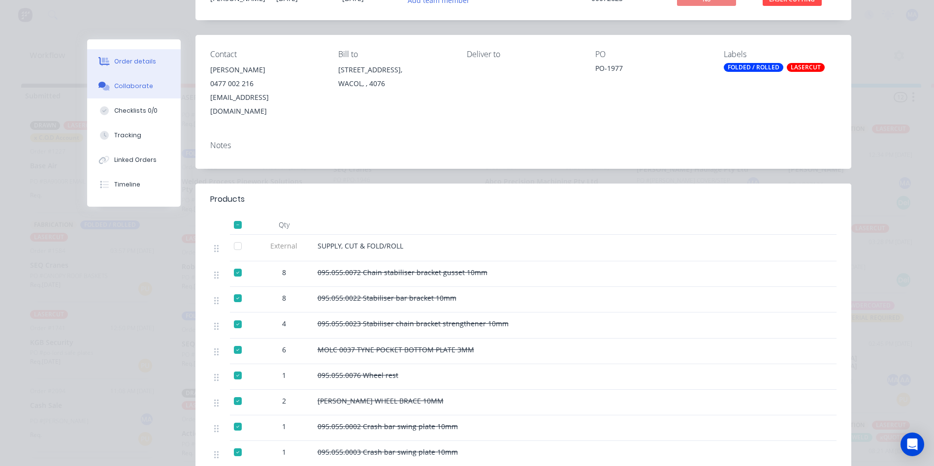
drag, startPoint x: 148, startPoint y: 78, endPoint x: 151, endPoint y: 89, distance: 11.2
click at [148, 78] on button "Collaborate" at bounding box center [134, 86] width 94 height 25
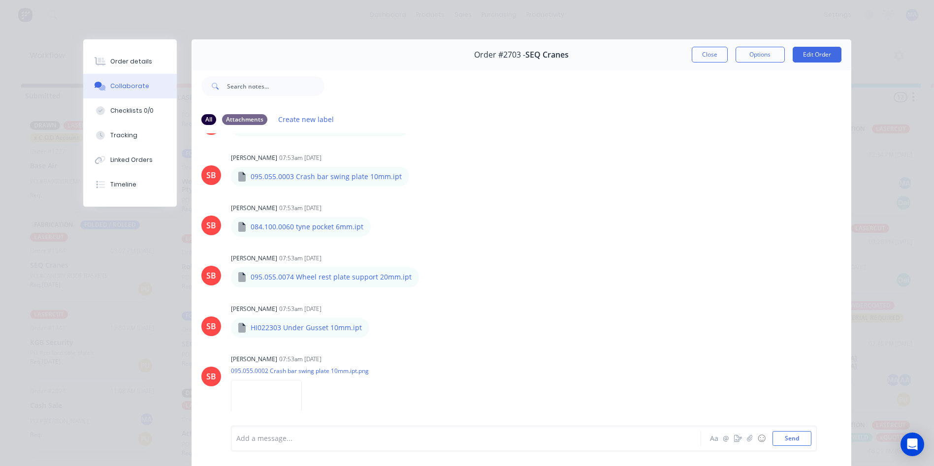
scroll to position [426, 0]
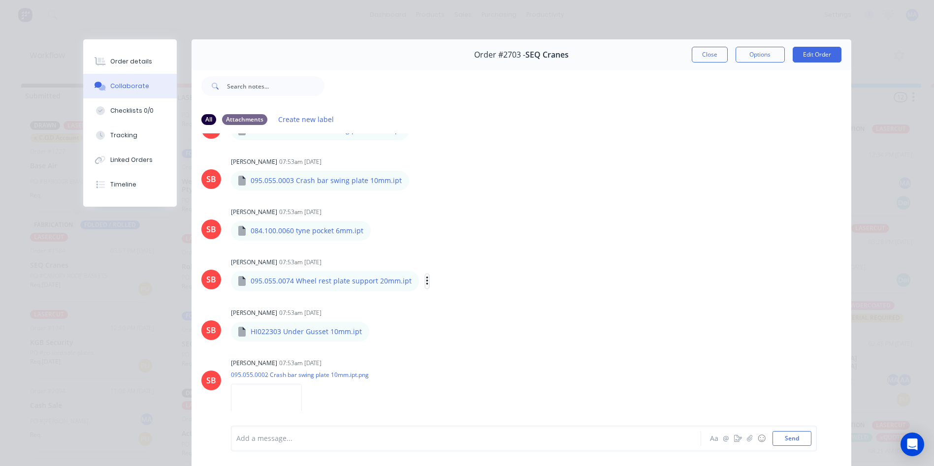
click at [426, 277] on icon "button" at bounding box center [427, 281] width 3 height 11
click at [464, 306] on button "Download" at bounding box center [491, 308] width 111 height 22
drag, startPoint x: 393, startPoint y: 281, endPoint x: 243, endPoint y: 277, distance: 149.8
click at [243, 277] on div "095.055.0074 Wheel rest plate support 20mm.ipt 095.055.0074 Wheel rest plate su…" at bounding box center [380, 280] width 298 height 21
copy div "095.055.0074 Wheel rest plate support 20mm.ipt 095.055.0074 Wheel rest plate su…"
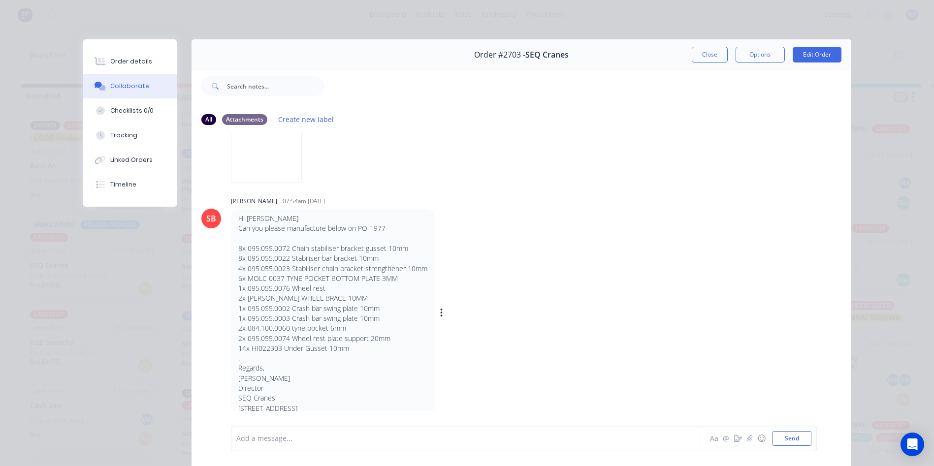
scroll to position [1761, 0]
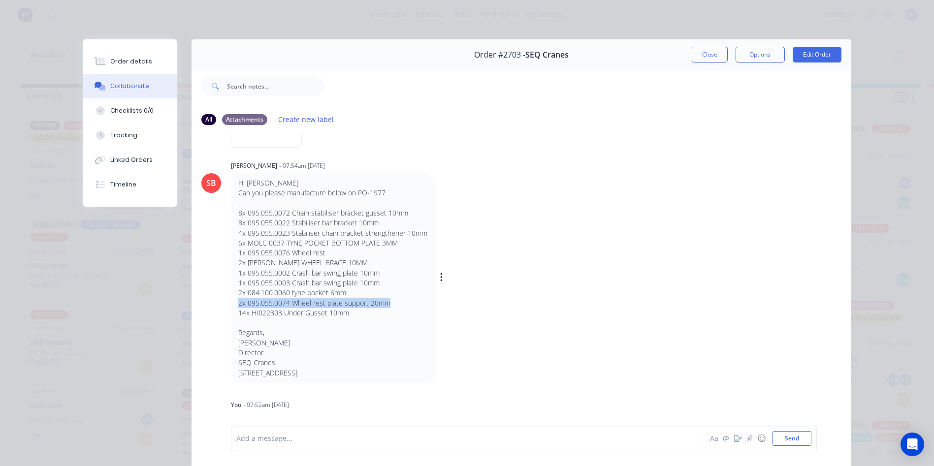
drag, startPoint x: 388, startPoint y: 303, endPoint x: 231, endPoint y: 304, distance: 157.1
click at [231, 304] on div "Hi [PERSON_NAME] Can you please manufacture below on PO-1977 . 8x 095.055.0072 …" at bounding box center [333, 278] width 204 height 210
copy p "2x 095.055.0074 Wheel rest plate support 20mm"
drag, startPoint x: 708, startPoint y: 57, endPoint x: 672, endPoint y: 65, distance: 36.8
click at [708, 57] on button "Close" at bounding box center [710, 55] width 36 height 16
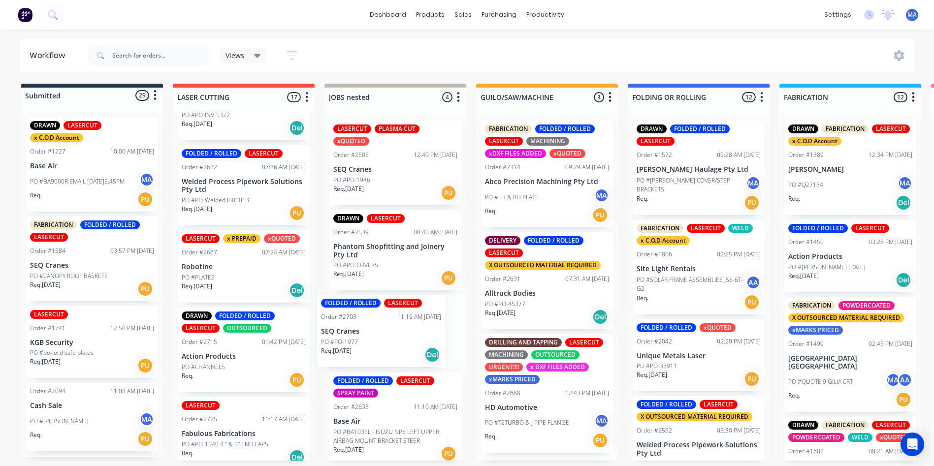
drag, startPoint x: 233, startPoint y: 346, endPoint x: 375, endPoint y: 341, distance: 141.9
click at [414, 339] on div "PO #PO-1977" at bounding box center [395, 342] width 124 height 9
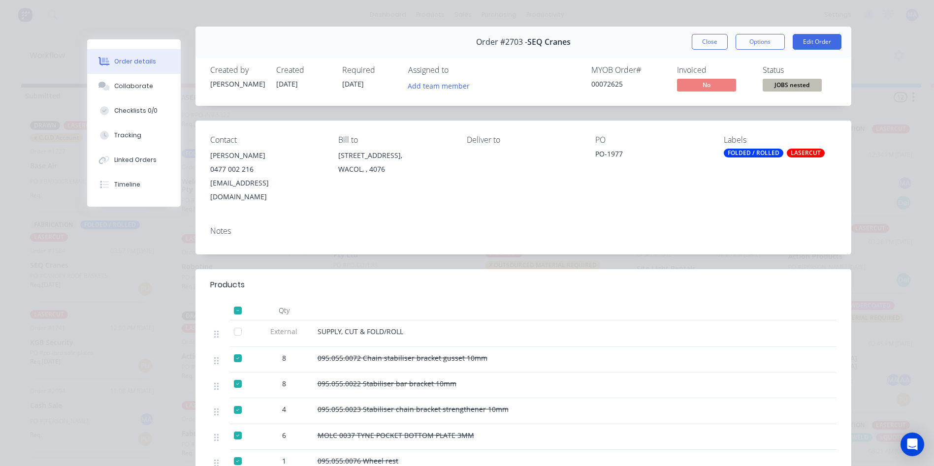
scroll to position [0, 0]
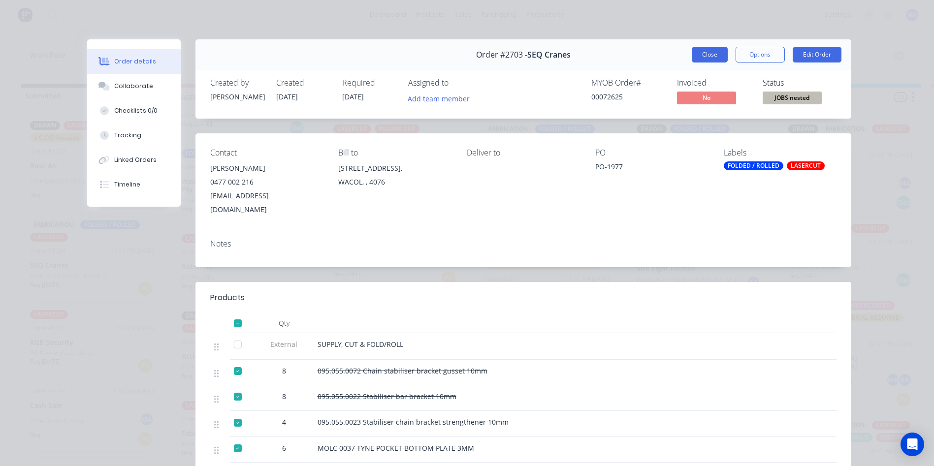
click at [708, 62] on button "Close" at bounding box center [710, 55] width 36 height 16
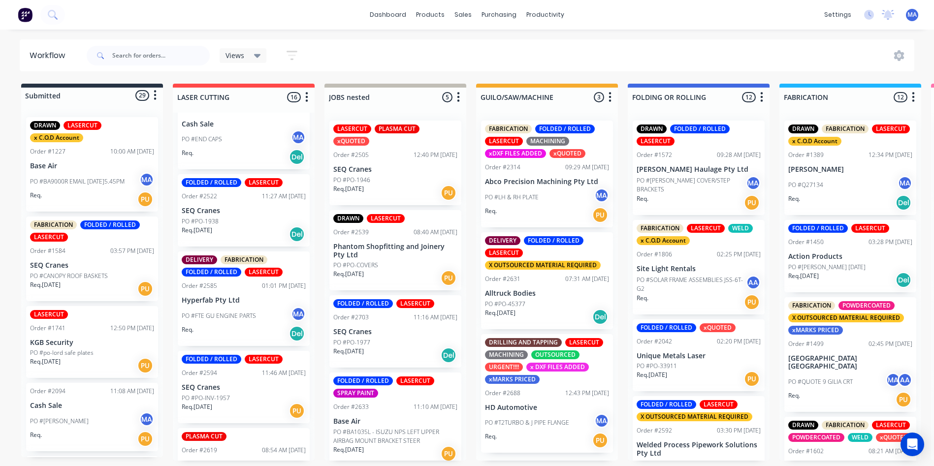
scroll to position [498, 0]
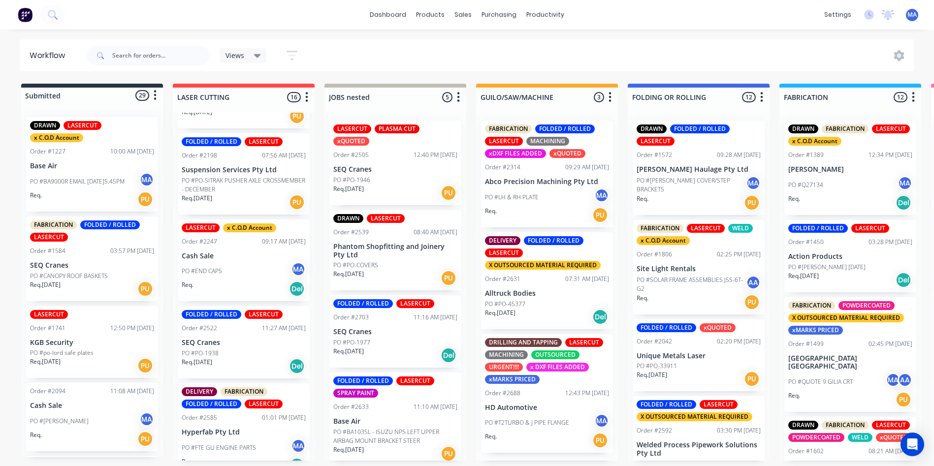
click at [233, 358] on div "Req. [DATE] Del" at bounding box center [244, 366] width 124 height 17
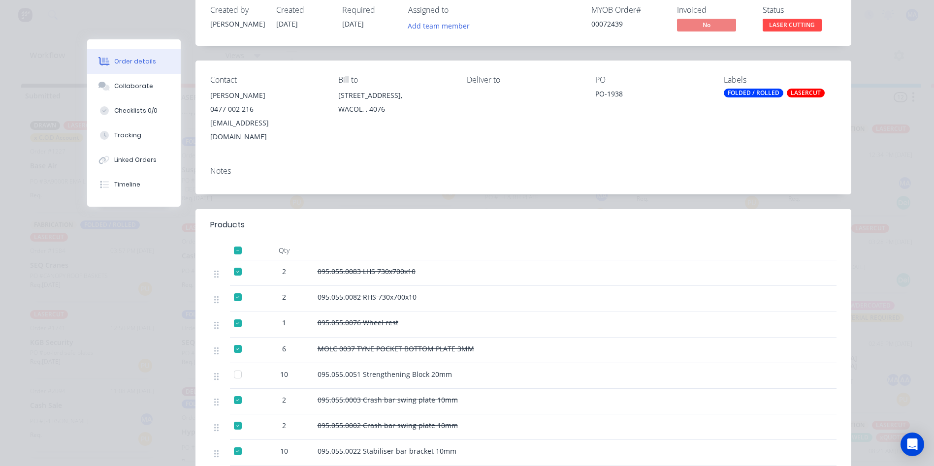
scroll to position [0, 0]
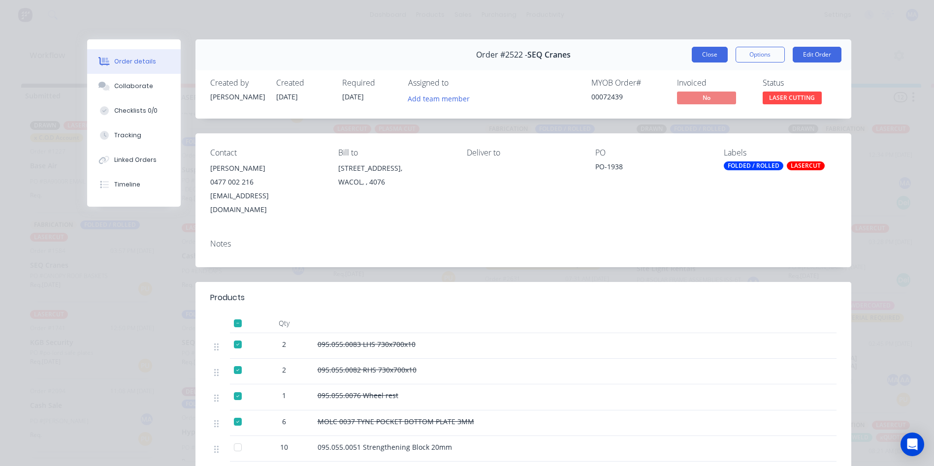
click at [708, 56] on button "Close" at bounding box center [710, 55] width 36 height 16
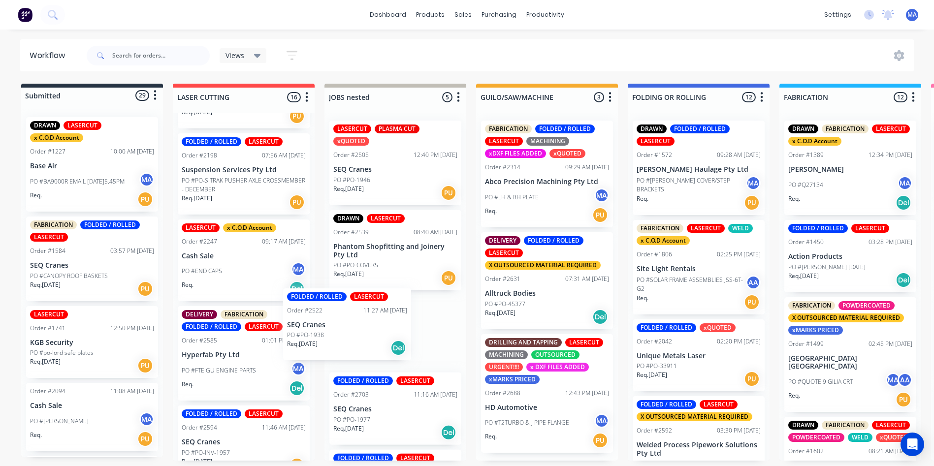
drag, startPoint x: 295, startPoint y: 337, endPoint x: 365, endPoint y: 333, distance: 70.6
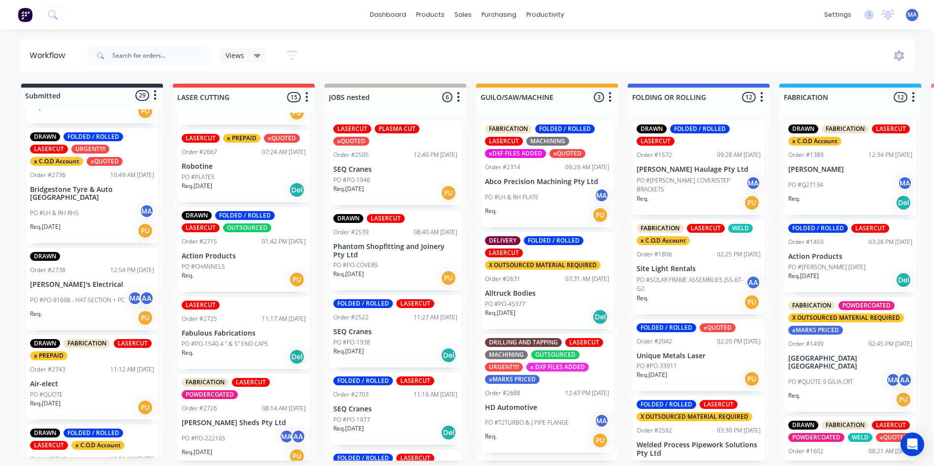
scroll to position [1970, 0]
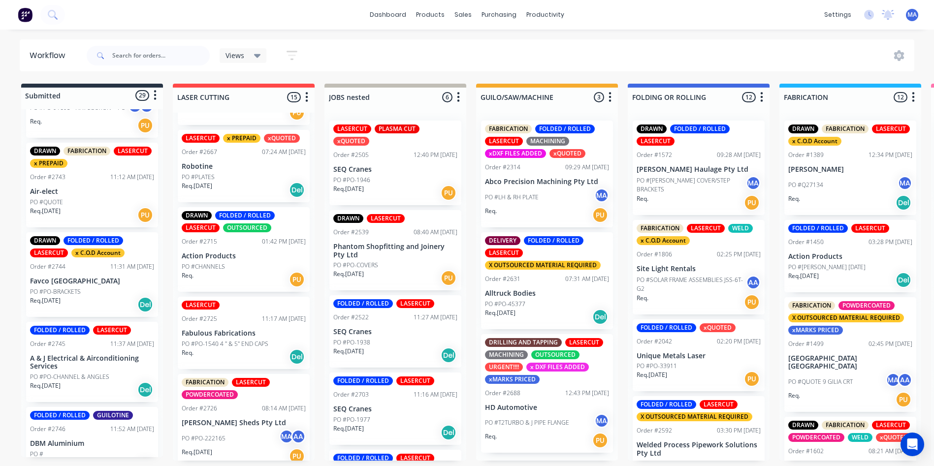
drag, startPoint x: 0, startPoint y: 384, endPoint x: 13, endPoint y: 420, distance: 38.8
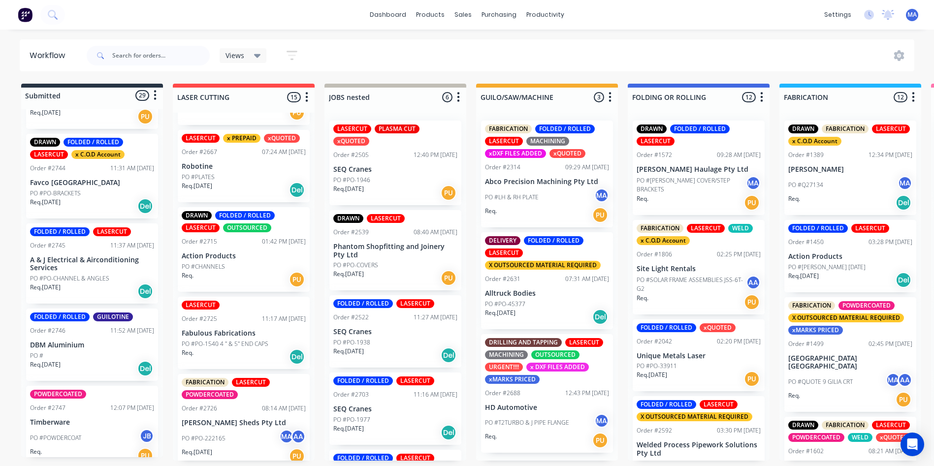
scroll to position [2279, 0]
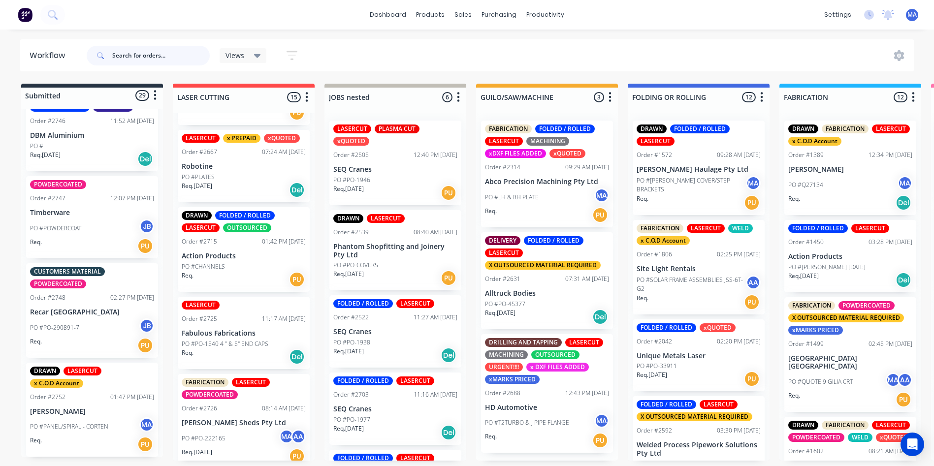
click at [182, 62] on input "text" at bounding box center [161, 56] width 98 height 20
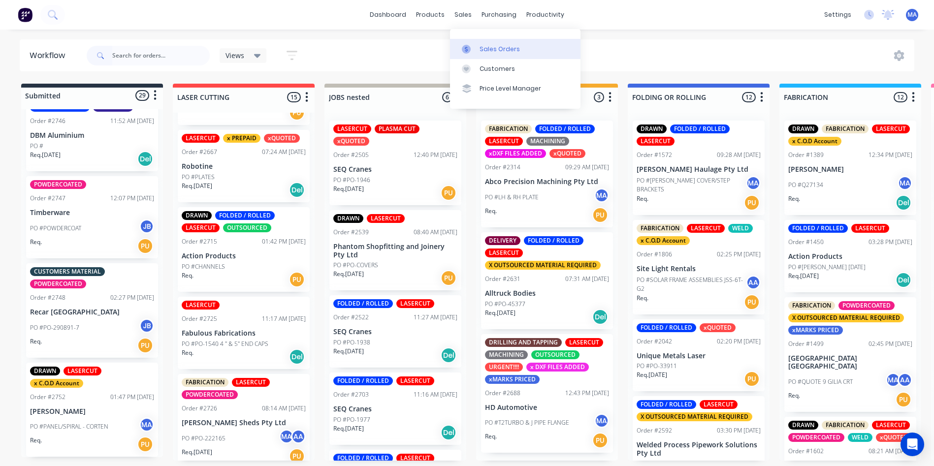
drag, startPoint x: 468, startPoint y: 11, endPoint x: 488, endPoint y: 49, distance: 42.3
click at [468, 11] on div "sales" at bounding box center [463, 14] width 27 height 15
click at [507, 40] on link "Sales Orders" at bounding box center [515, 49] width 131 height 20
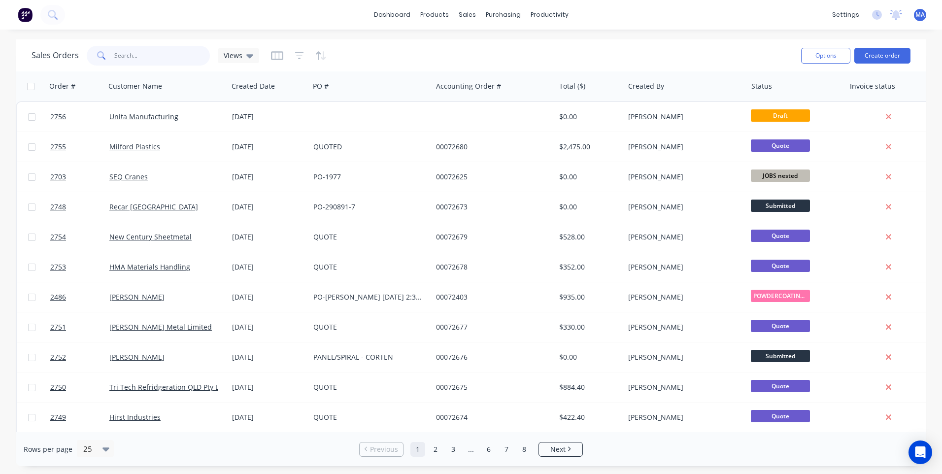
click at [153, 60] on input "text" at bounding box center [162, 56] width 96 height 20
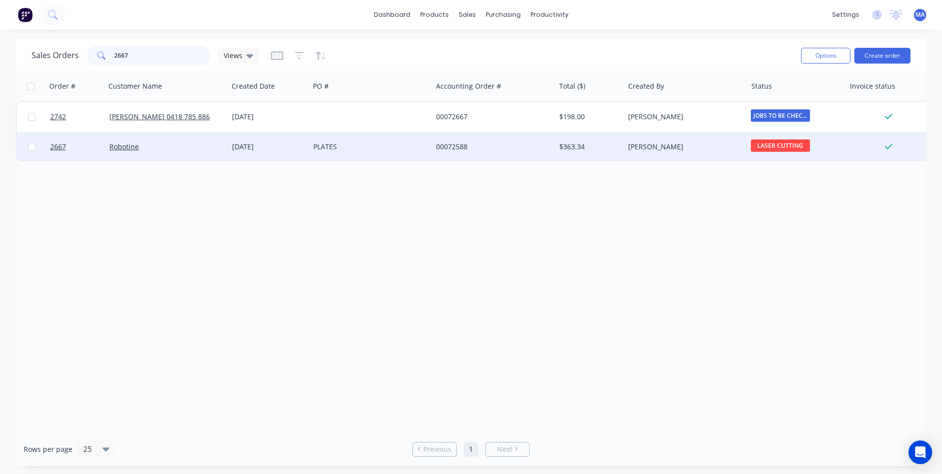
type input "2667"
click at [385, 148] on div "PLATES" at bounding box center [367, 147] width 109 height 10
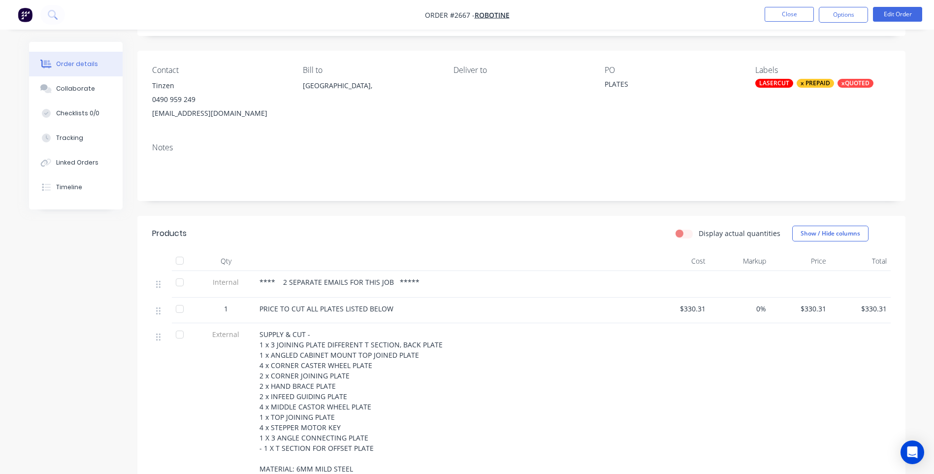
scroll to position [148, 0]
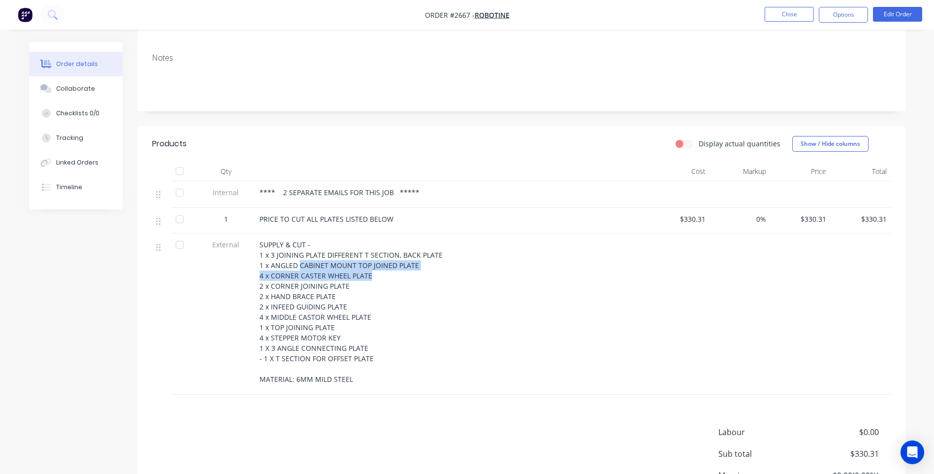
drag, startPoint x: 370, startPoint y: 274, endPoint x: 298, endPoint y: 270, distance: 72.1
click at [298, 270] on div "SUPPLY & CUT - 1 x 3 JOINING PLATE DIFFERENT T SECTION, BACK PLATE 1 x ANGLED C…" at bounding box center [453, 311] width 386 height 145
drag, startPoint x: 298, startPoint y: 270, endPoint x: 307, endPoint y: 309, distance: 40.0
click at [307, 309] on span "SUPPLY & CUT - 1 x 3 JOINING PLATE DIFFERENT T SECTION, BACK PLATE 1 x ANGLED C…" at bounding box center [351, 312] width 183 height 144
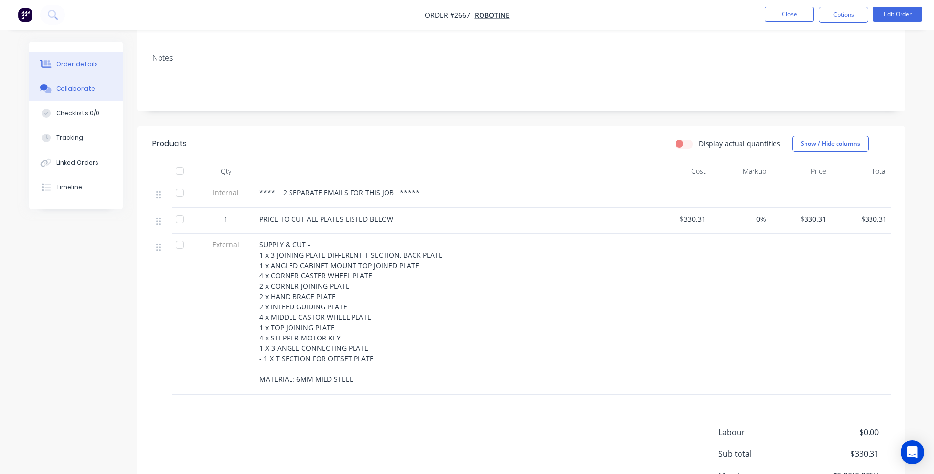
click at [89, 90] on div "Collaborate" at bounding box center [75, 88] width 39 height 9
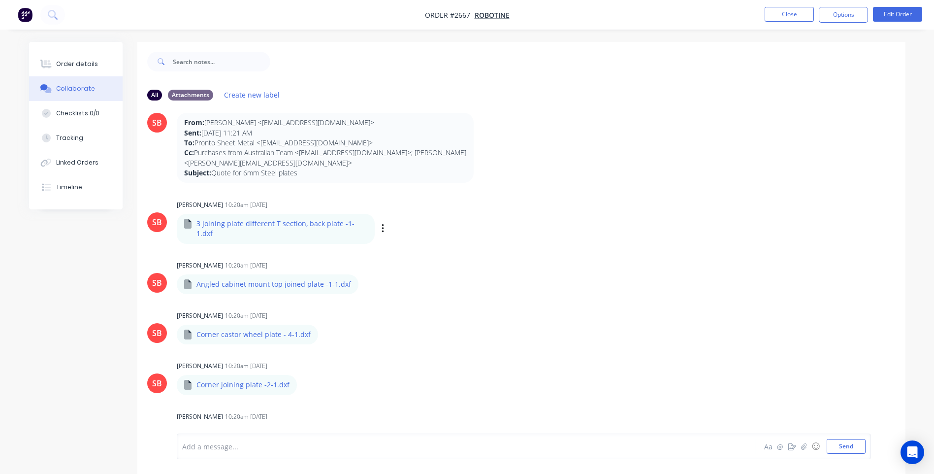
scroll to position [49, 0]
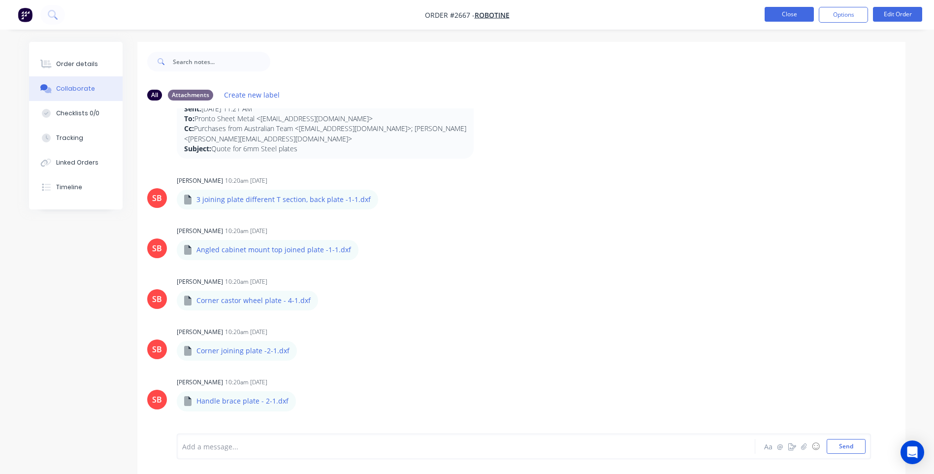
click at [789, 17] on button "Close" at bounding box center [789, 14] width 49 height 15
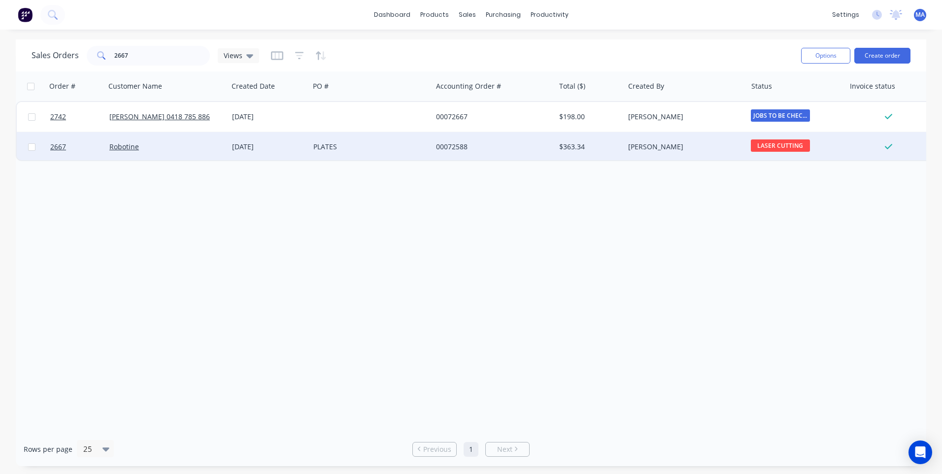
click at [373, 147] on div "PLATES" at bounding box center [367, 147] width 109 height 10
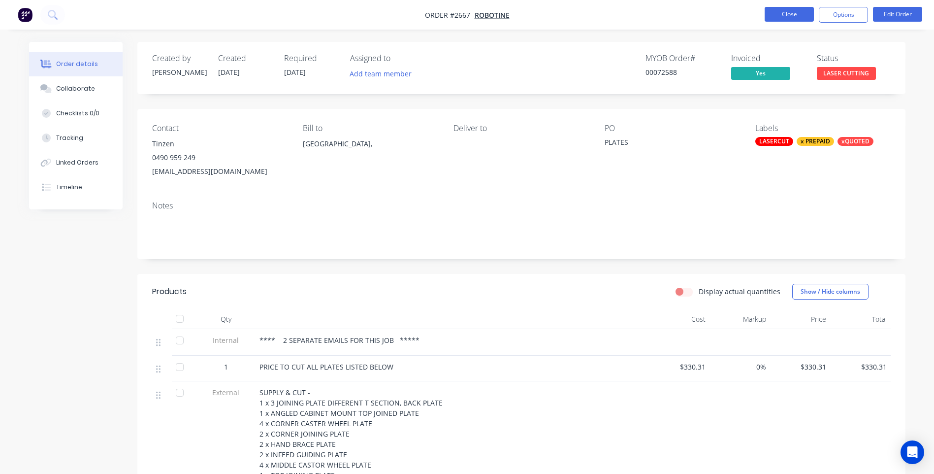
click at [794, 11] on button "Close" at bounding box center [789, 14] width 49 height 15
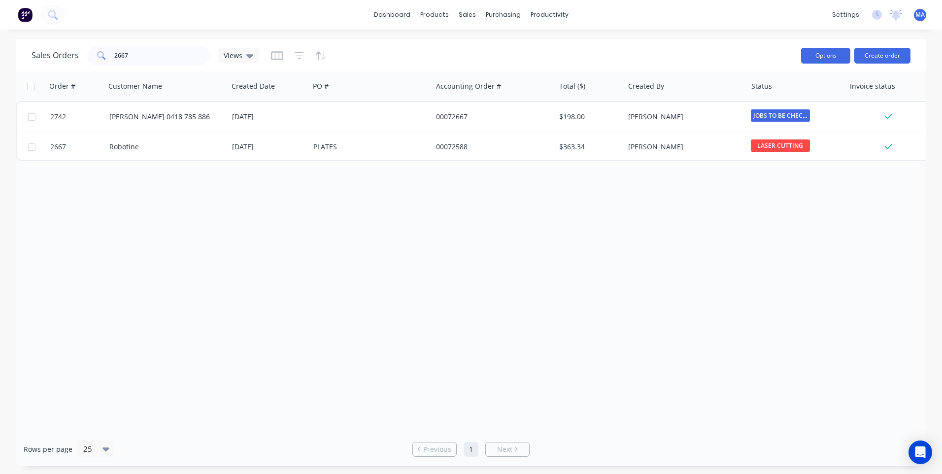
click at [814, 62] on button "Options" at bounding box center [825, 56] width 49 height 16
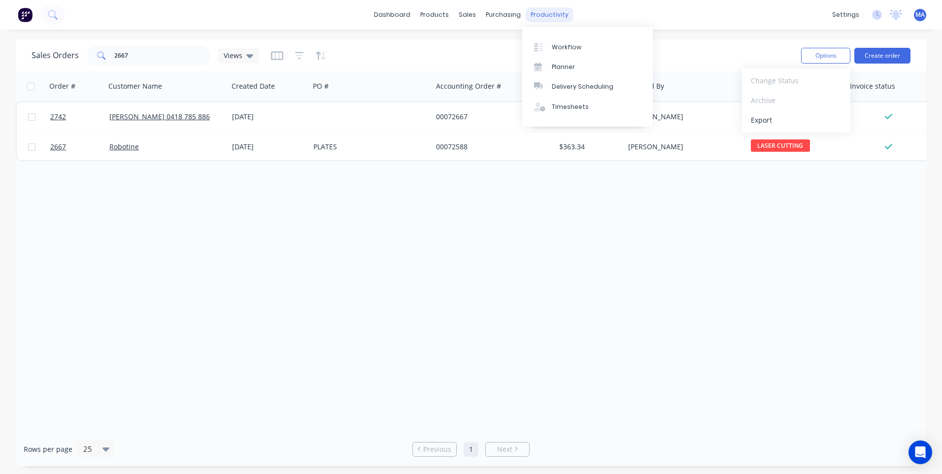
click at [530, 12] on div "productivity" at bounding box center [550, 14] width 48 height 15
click at [557, 49] on div "Workflow" at bounding box center [567, 47] width 30 height 9
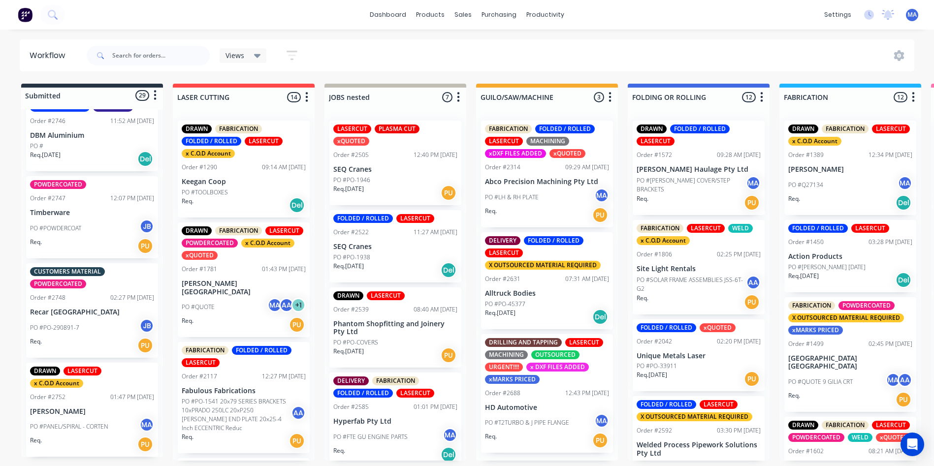
scroll to position [2, 0]
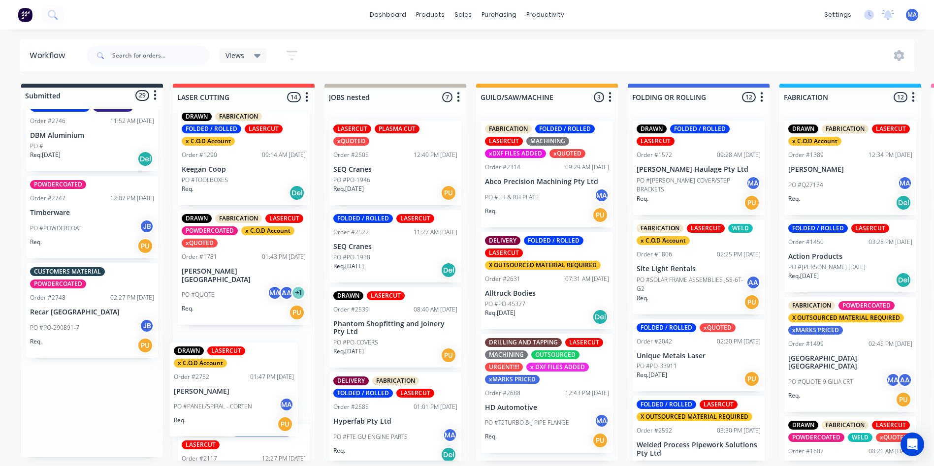
drag, startPoint x: 90, startPoint y: 402, endPoint x: 240, endPoint y: 381, distance: 151.7
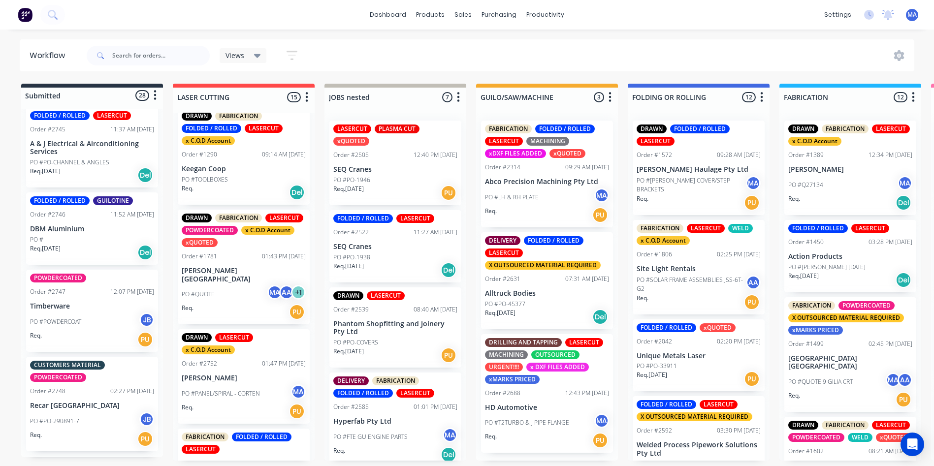
scroll to position [2180, 0]
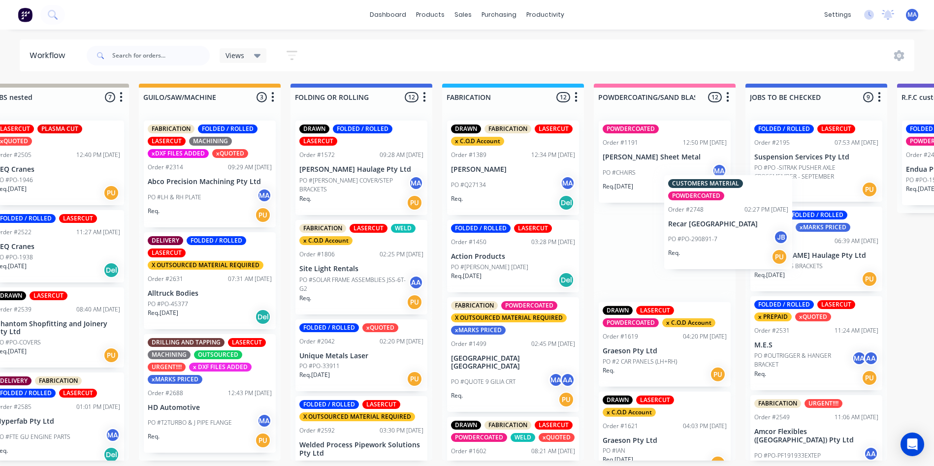
drag, startPoint x: 77, startPoint y: 407, endPoint x: 695, endPoint y: 217, distance: 646.5
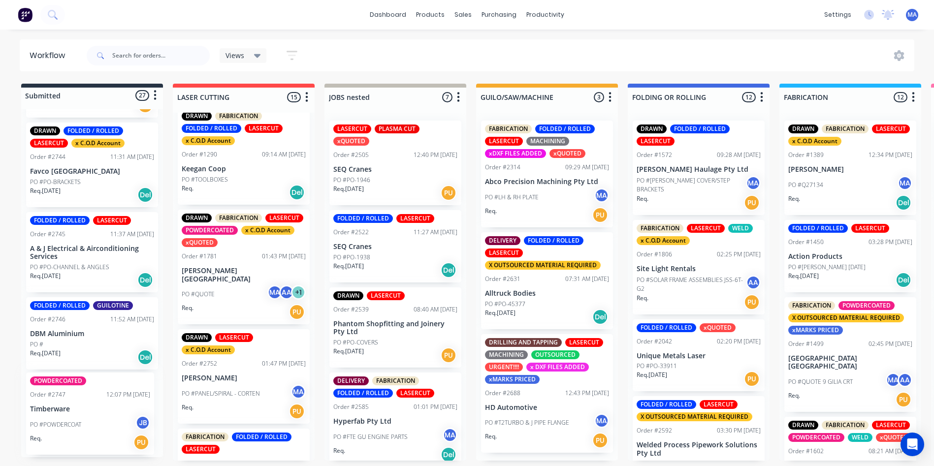
scroll to position [13, 0]
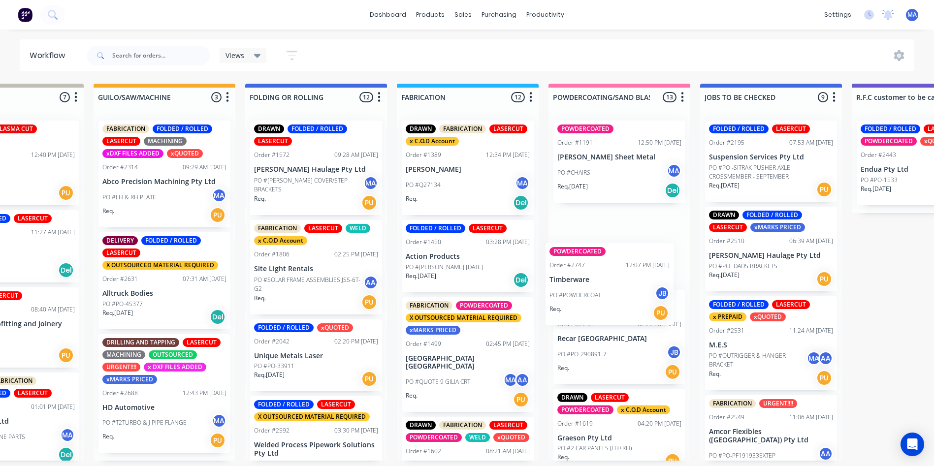
drag, startPoint x: 76, startPoint y: 430, endPoint x: 596, endPoint y: 298, distance: 536.2
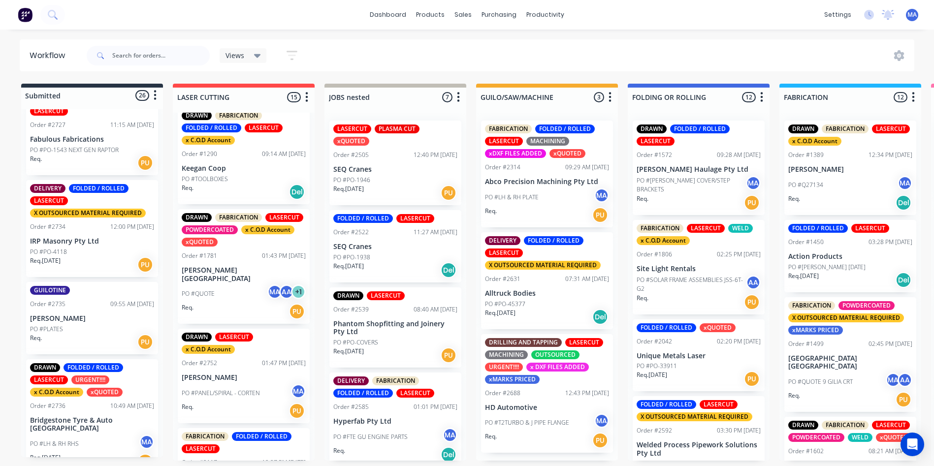
scroll to position [1550, 0]
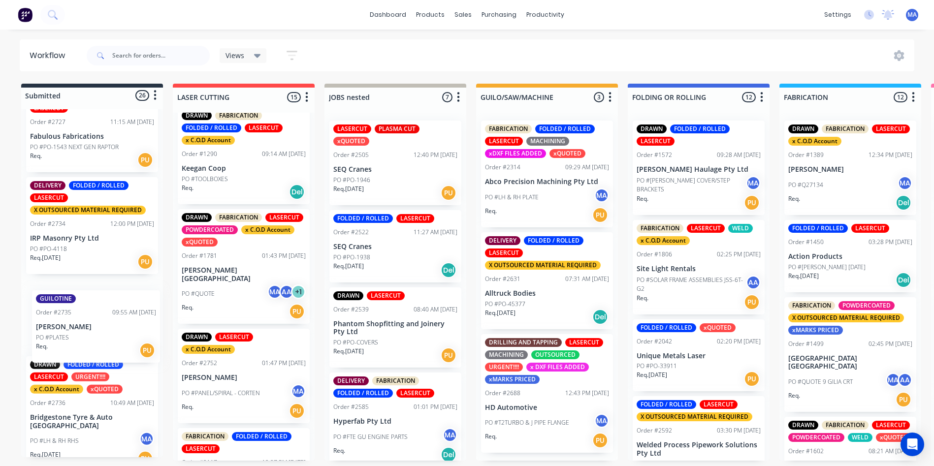
drag, startPoint x: 105, startPoint y: 306, endPoint x: 65, endPoint y: 305, distance: 40.9
click at [107, 321] on div "DRAWN LASERCUT x C.O.D Account Order #1227 10:00 AM [DATE] Base Air PO #BA9000R…" at bounding box center [92, 283] width 142 height 348
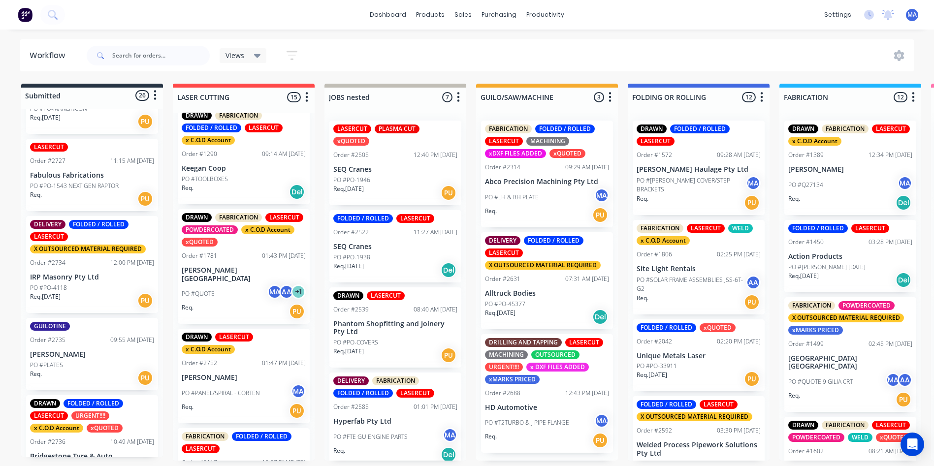
scroll to position [1451, 0]
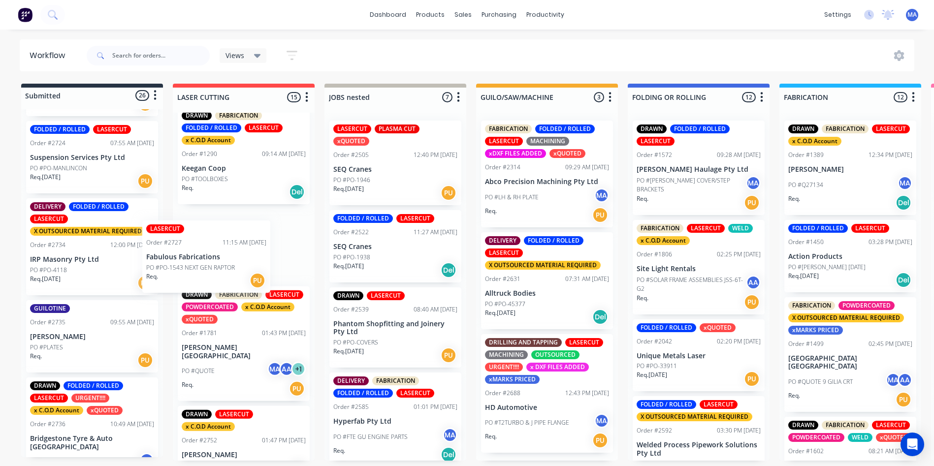
drag, startPoint x: 102, startPoint y: 245, endPoint x: 225, endPoint y: 270, distance: 125.6
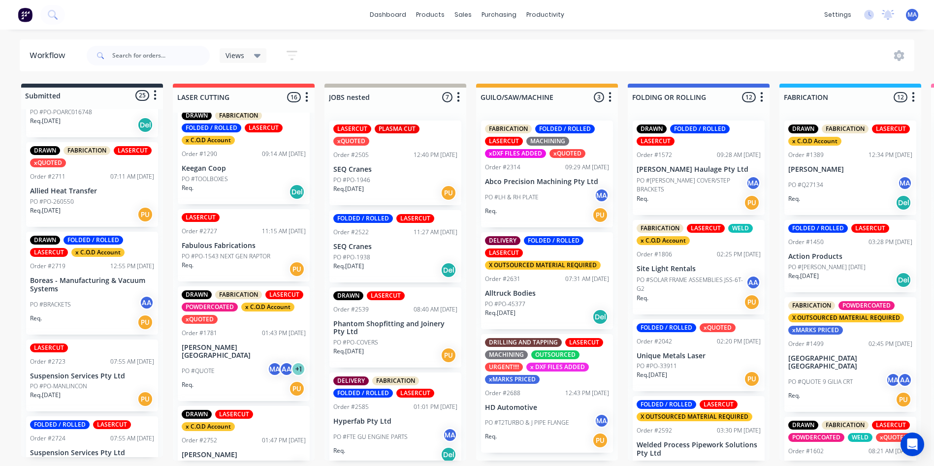
scroll to position [1155, 0]
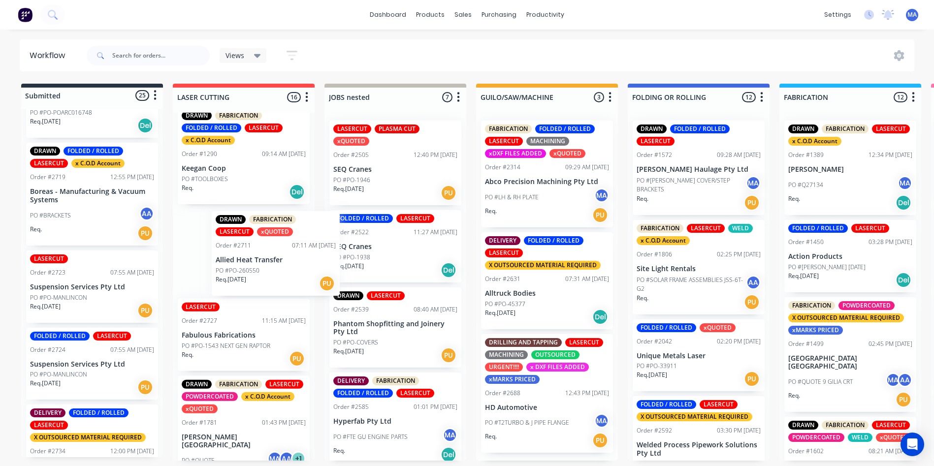
drag, startPoint x: 79, startPoint y: 183, endPoint x: 233, endPoint y: 256, distance: 170.5
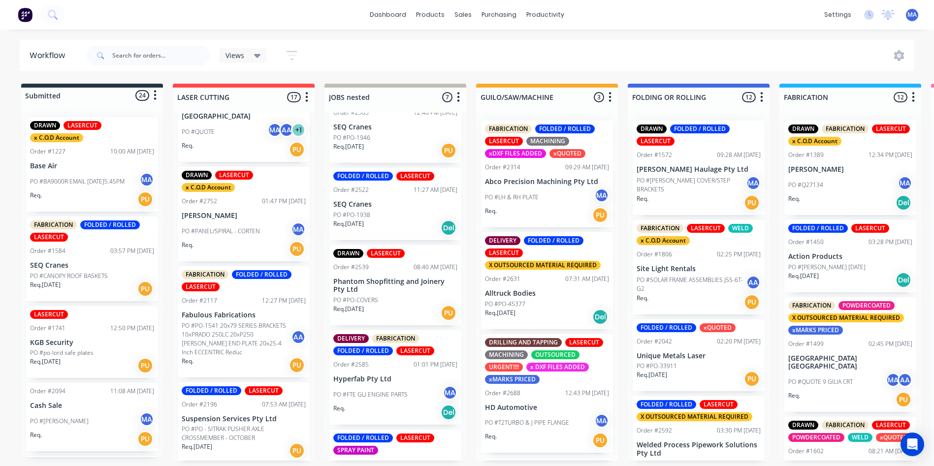
scroll to position [0, 0]
